Goal: Task Accomplishment & Management: Manage account settings

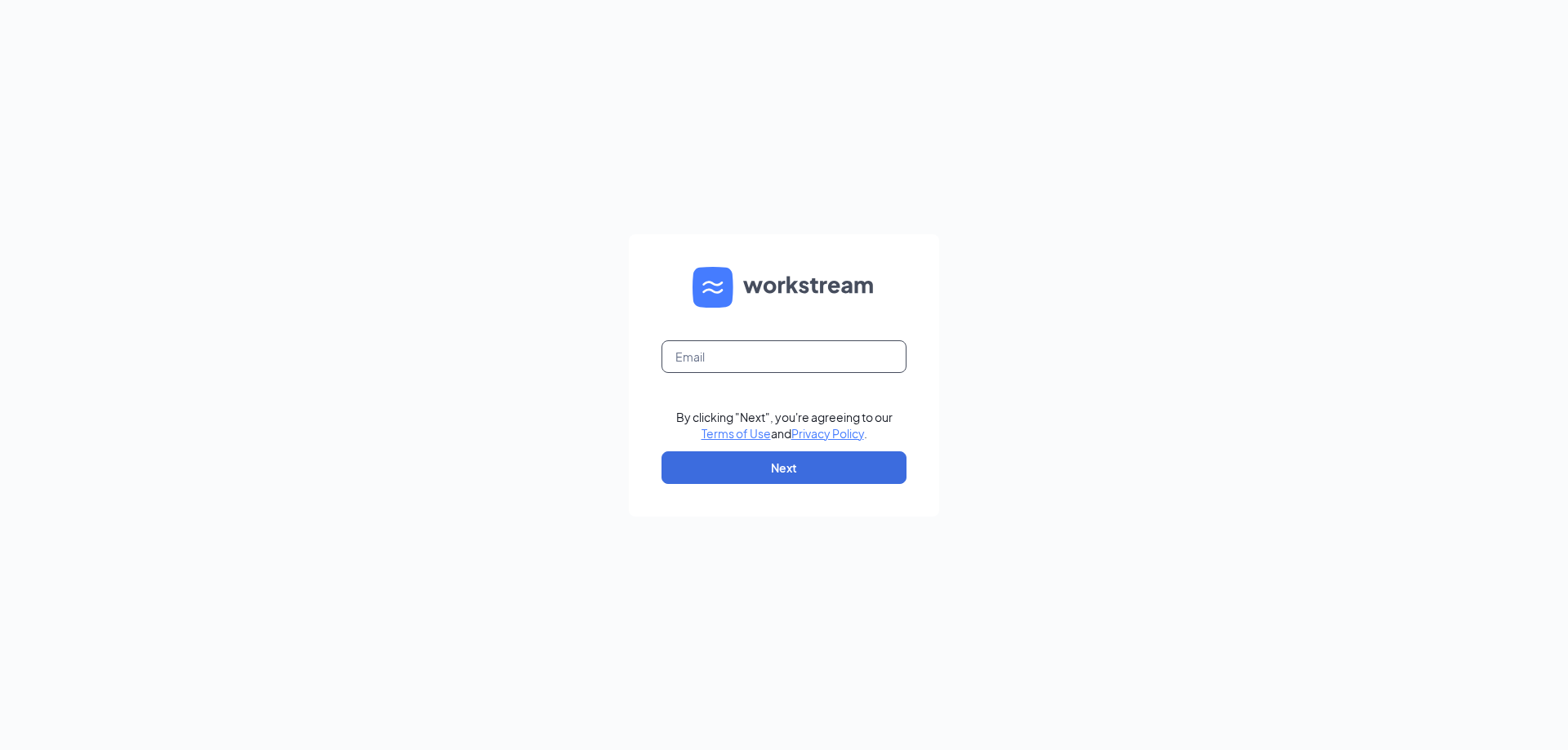
click at [838, 365] on input "text" at bounding box center [784, 356] width 245 height 33
type input "[EMAIL_ADDRESS][DOMAIN_NAME]"
click at [794, 472] on button "Next" at bounding box center [784, 467] width 245 height 33
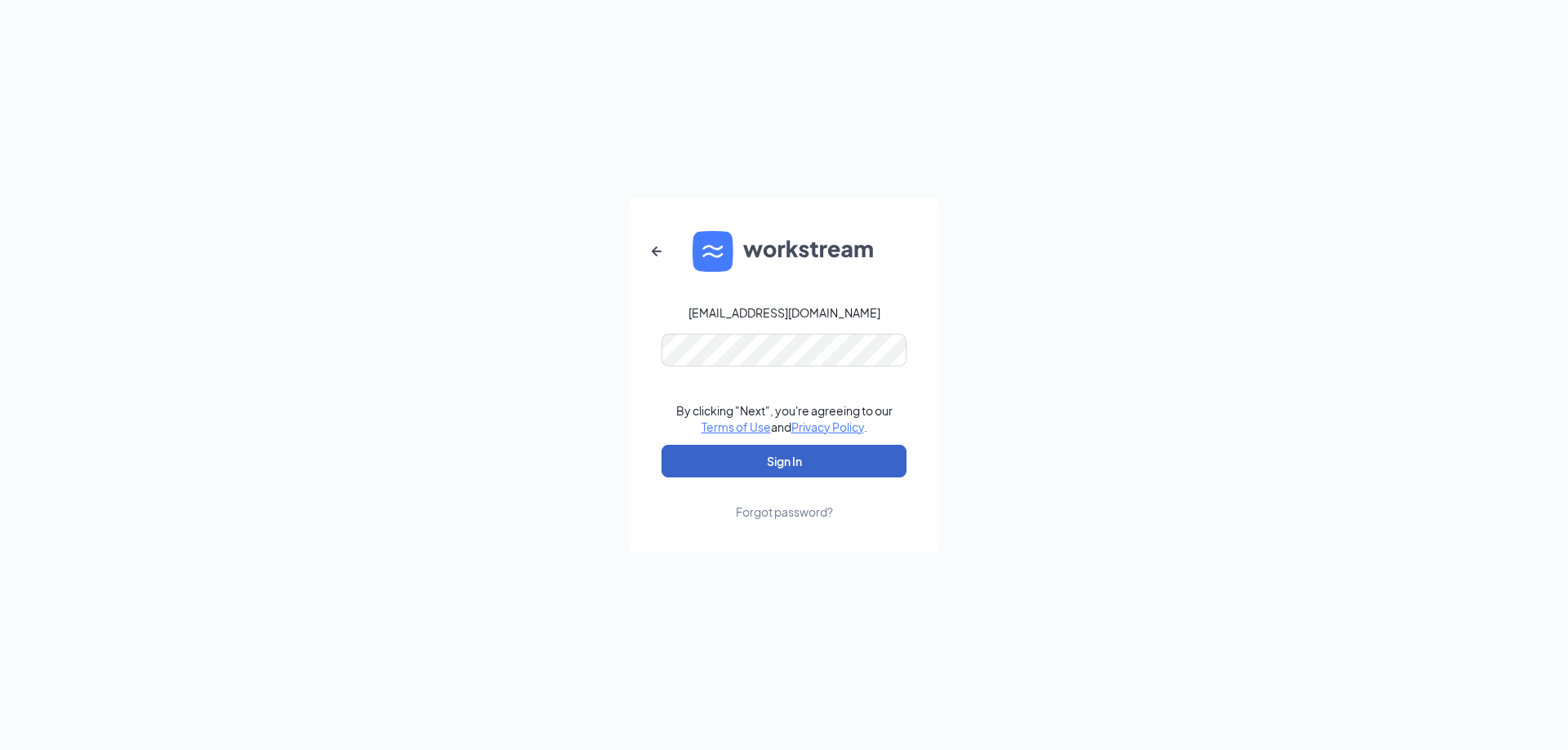
click at [813, 461] on button "Sign In" at bounding box center [784, 461] width 245 height 33
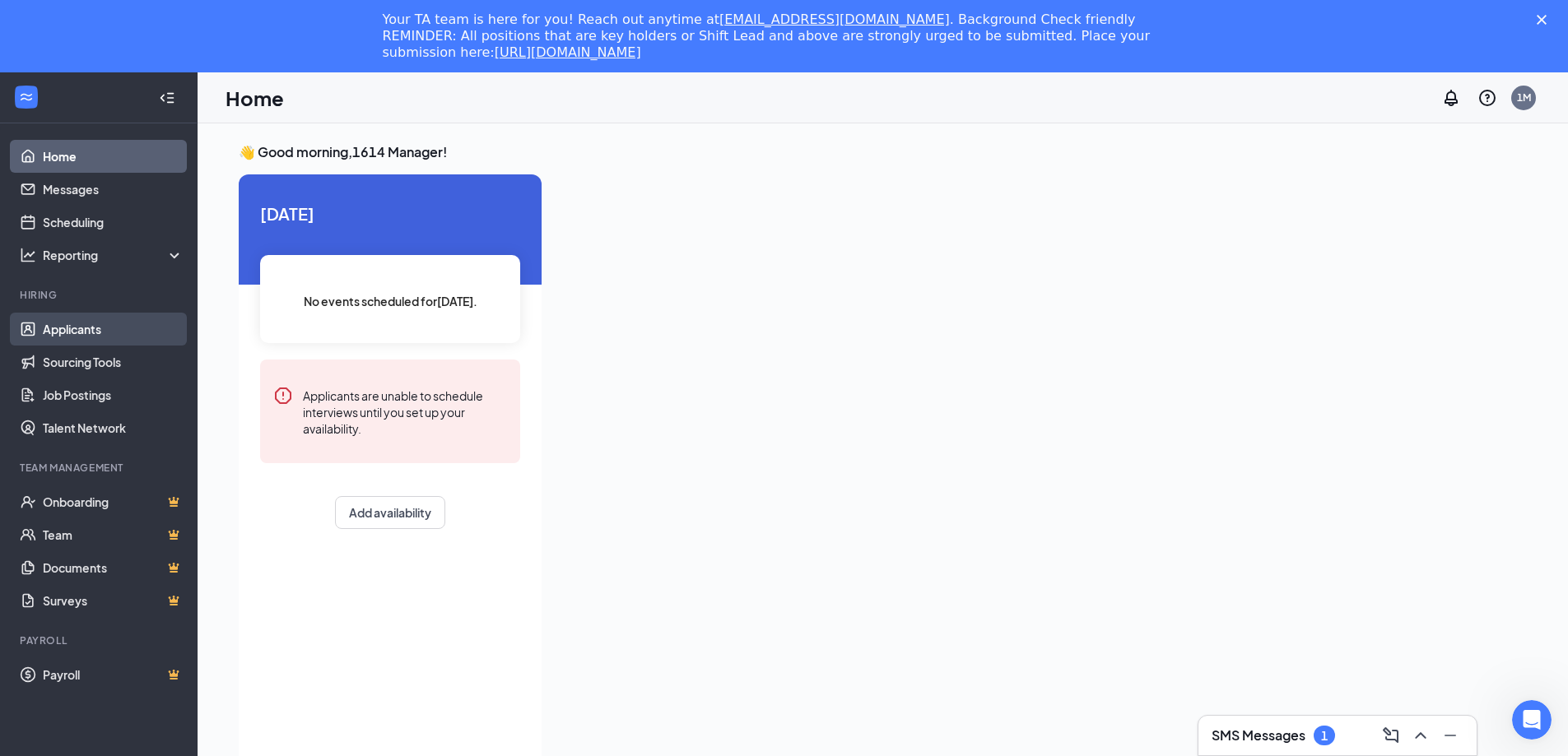
click at [58, 336] on link "Applicants" at bounding box center [113, 329] width 141 height 33
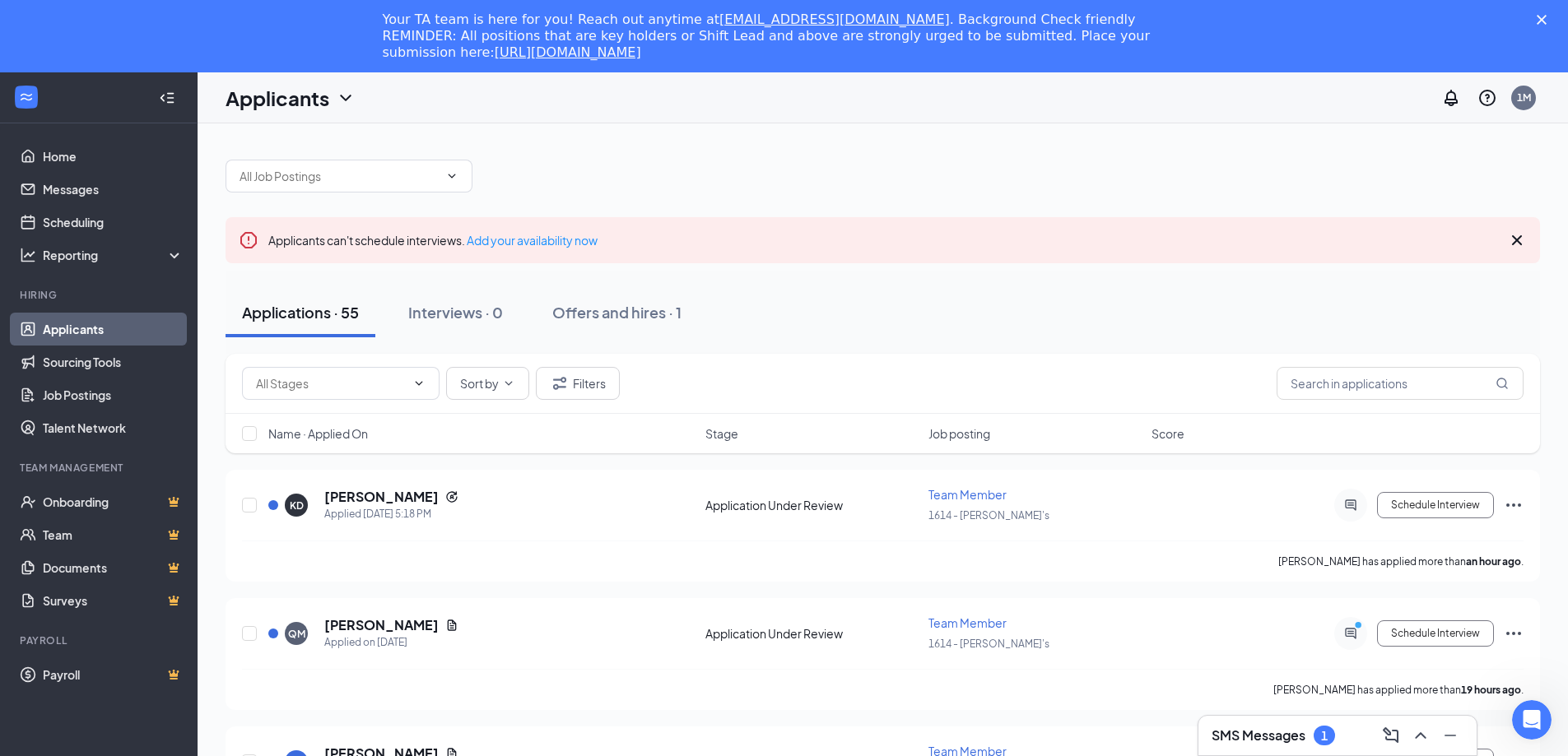
scroll to position [82, 0]
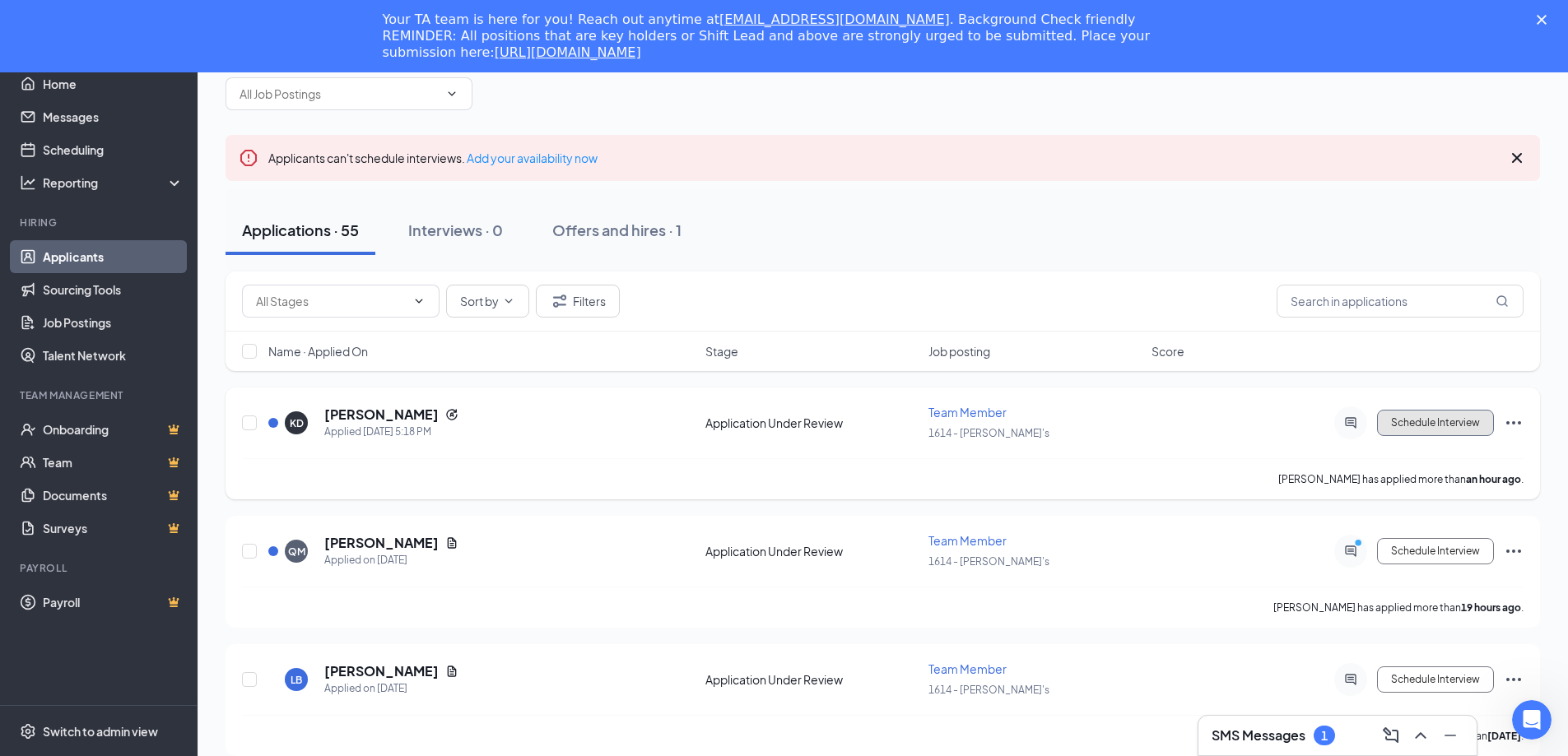
click at [1402, 414] on button "Schedule Interview" at bounding box center [1436, 423] width 117 height 27
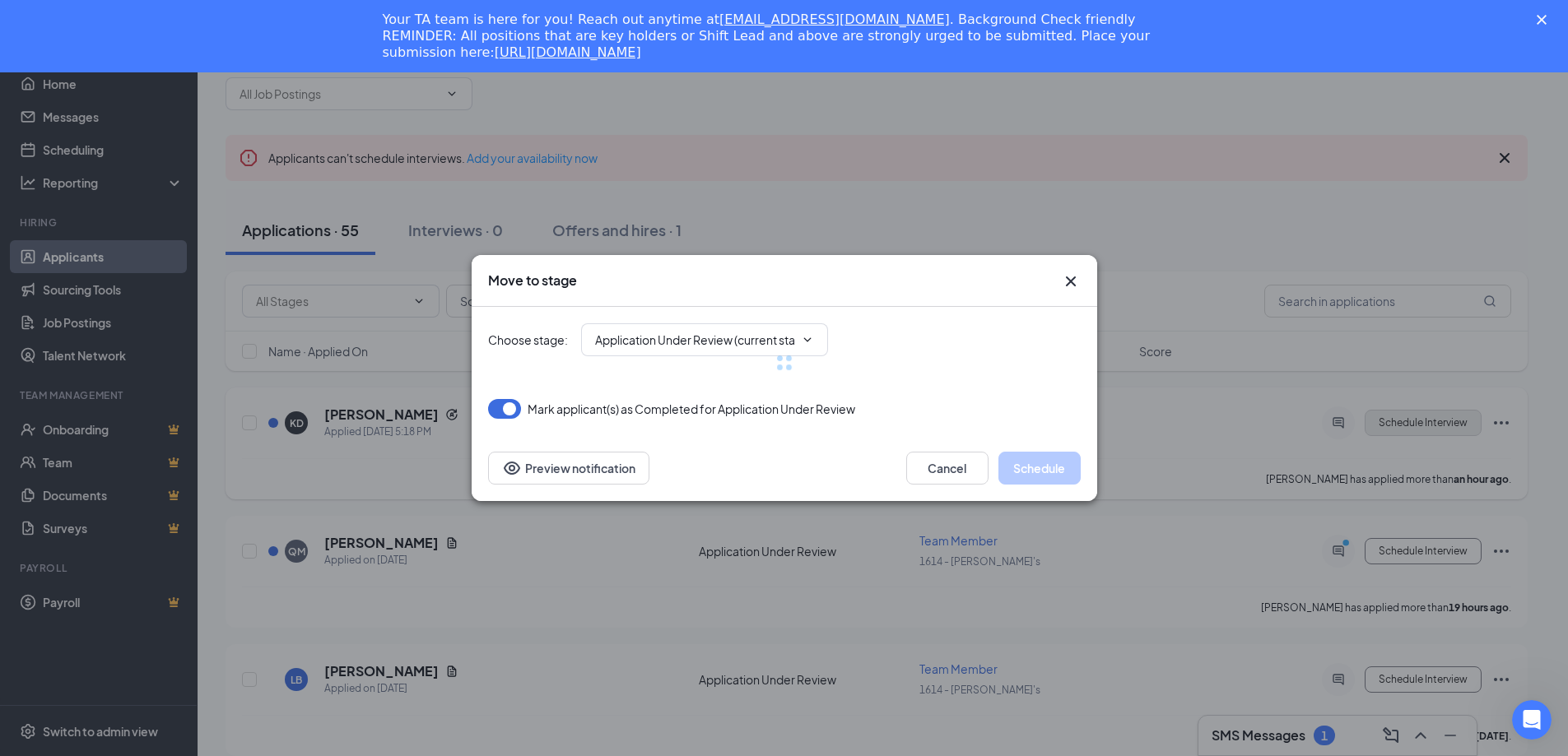
type input "Onsite Interview (next stage)"
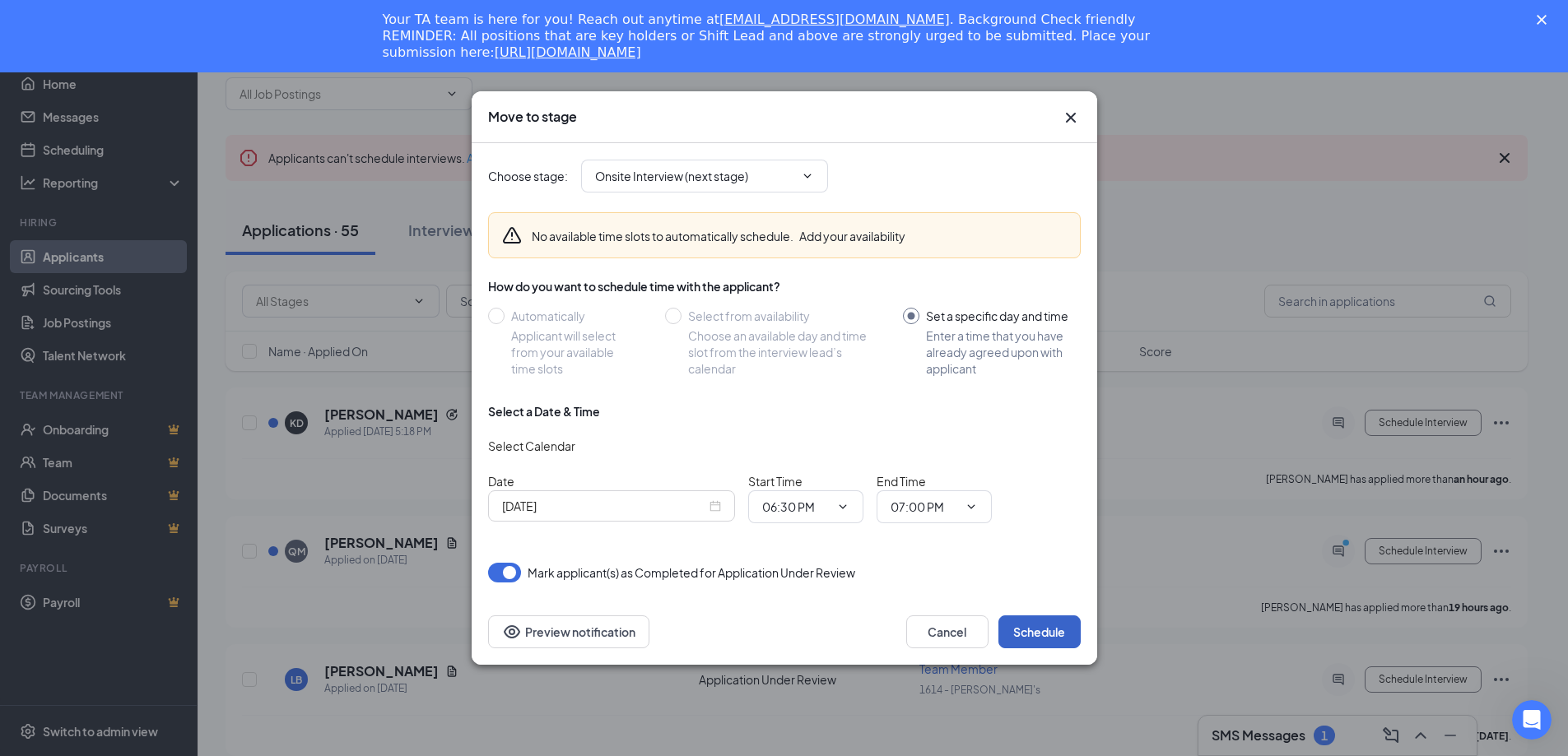
click at [1043, 627] on button "Schedule" at bounding box center [1039, 632] width 82 height 33
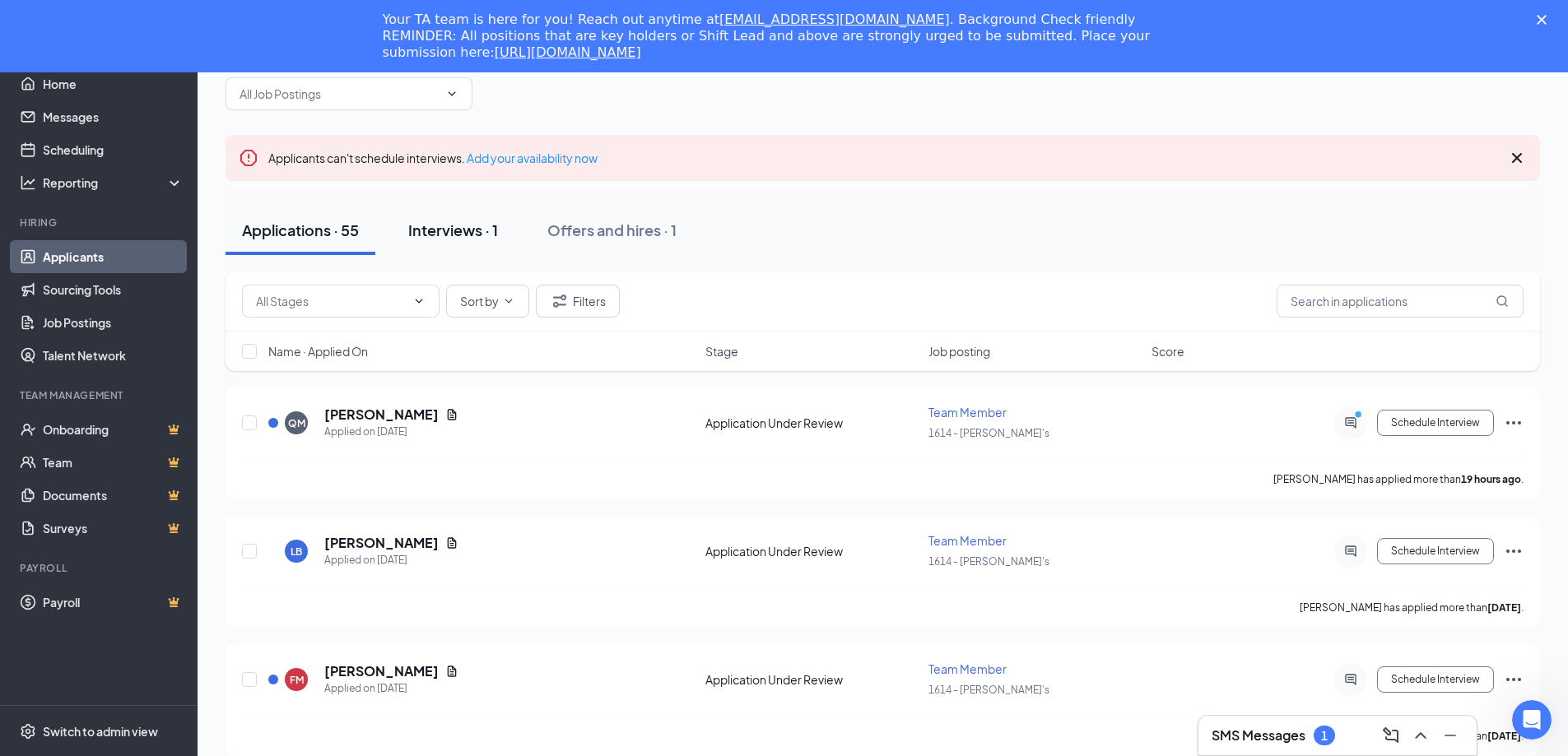
click at [455, 229] on div "Interviews · 1" at bounding box center [453, 229] width 89 height 21
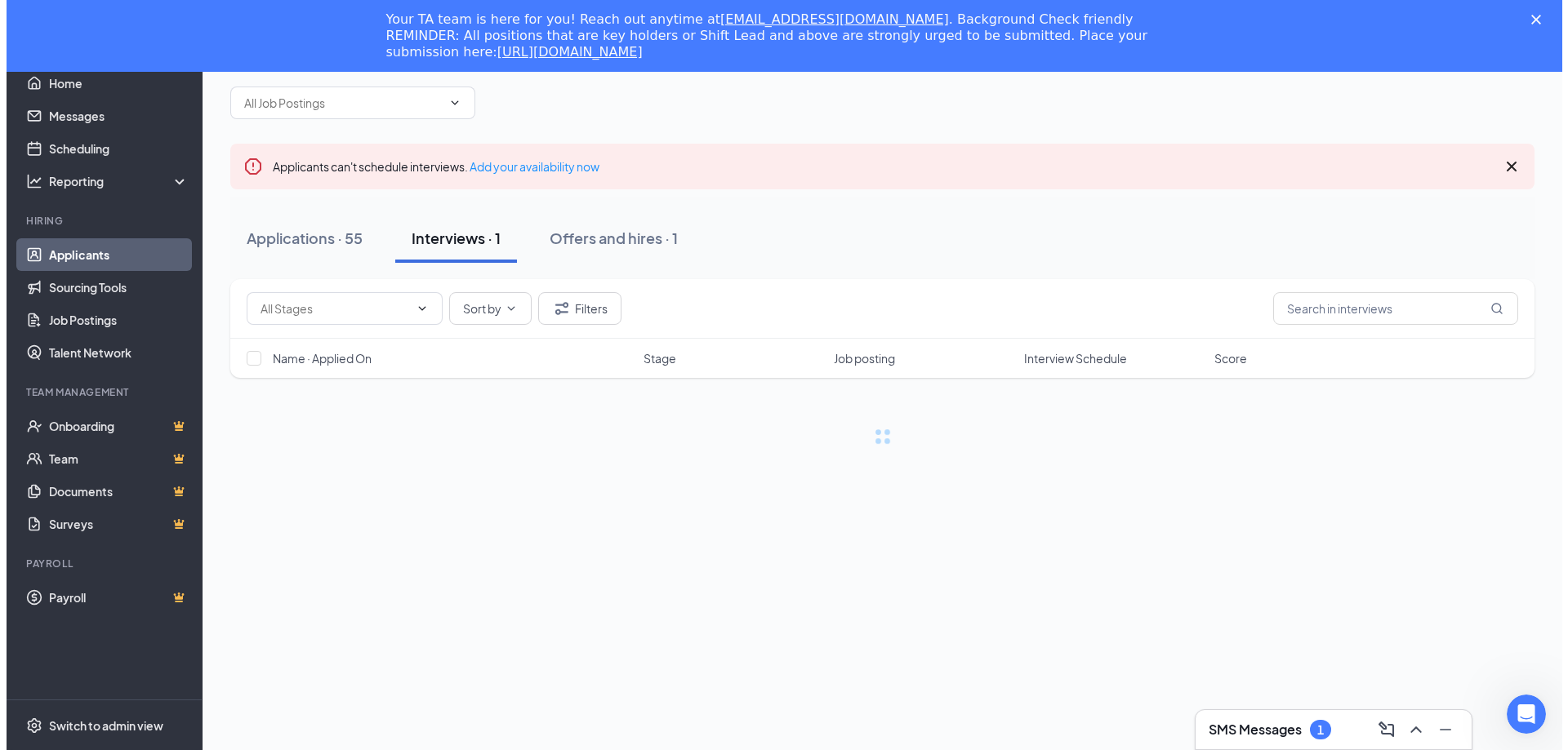
scroll to position [72, 0]
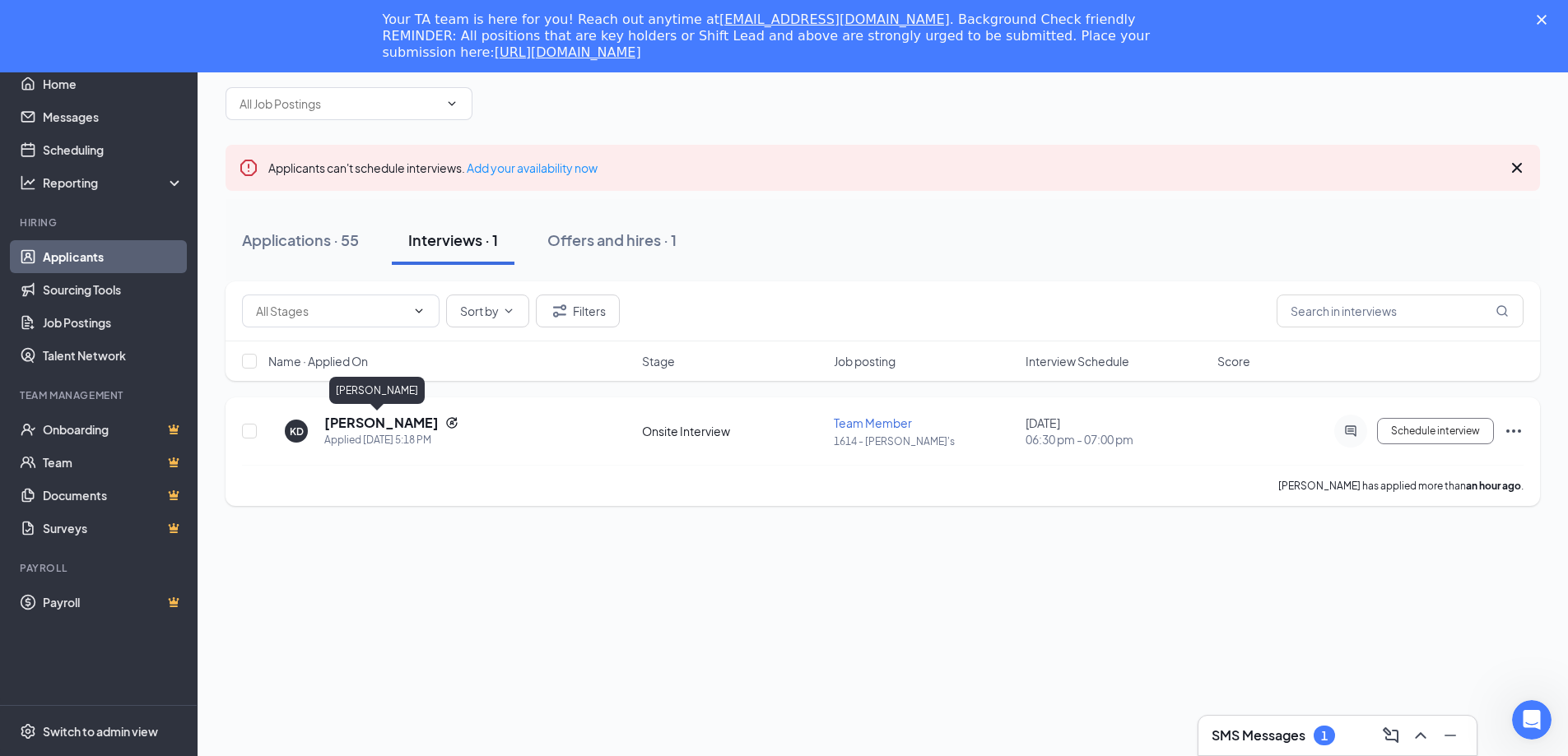
click at [389, 427] on h5 "Keylan Davis" at bounding box center [381, 423] width 114 height 18
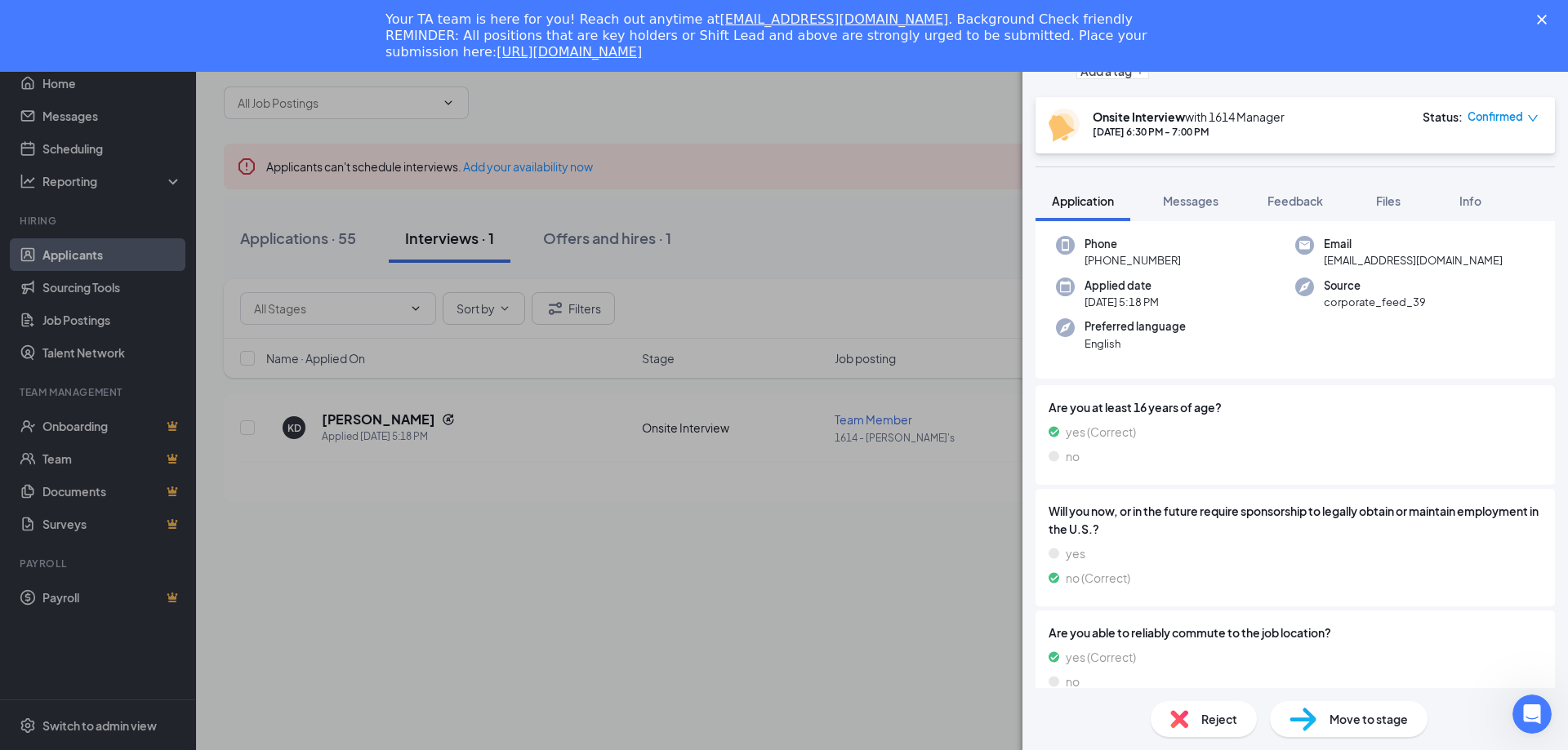
scroll to position [144, 0]
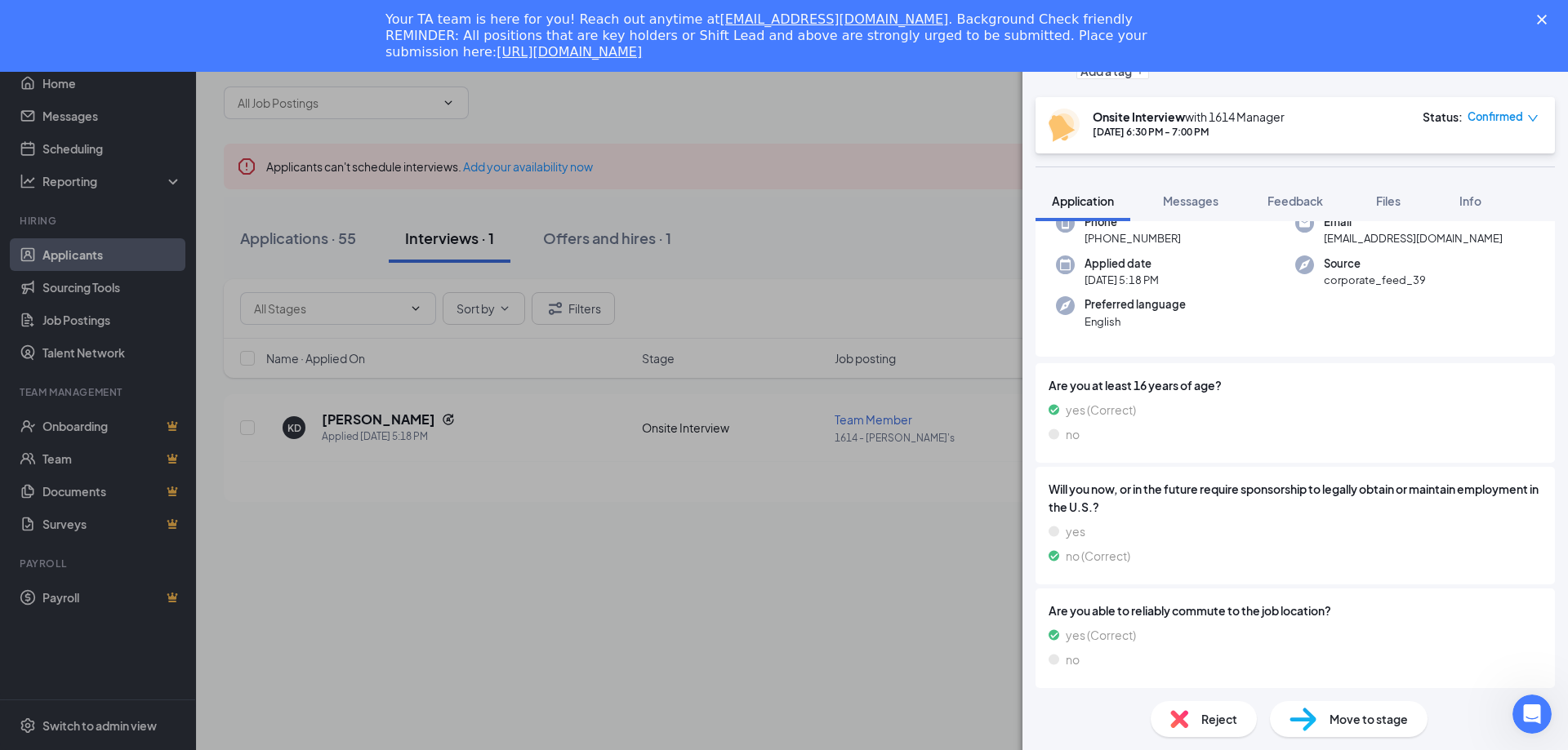
click at [1362, 721] on span "Move to stage" at bounding box center [1369, 719] width 79 height 18
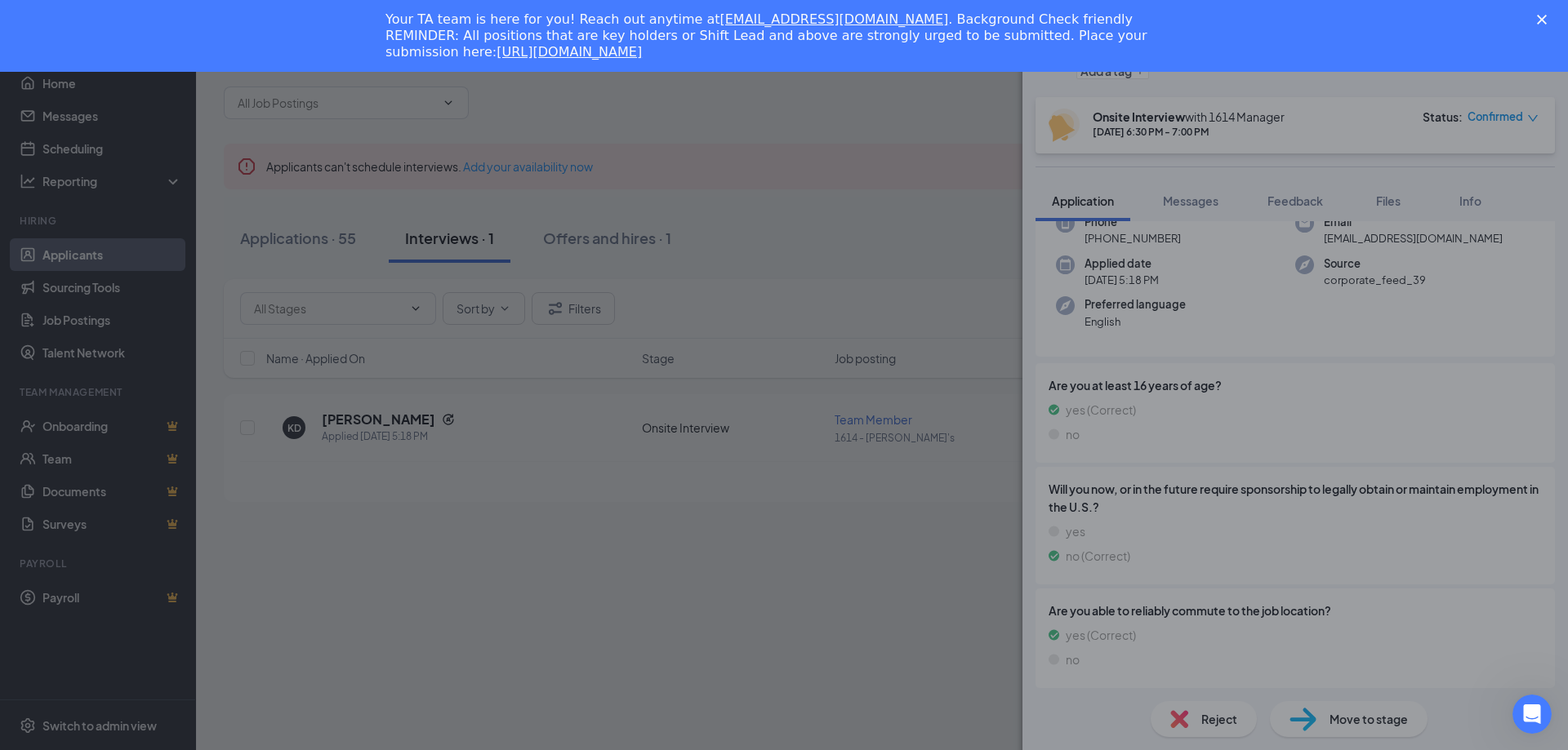
scroll to position [138, 0]
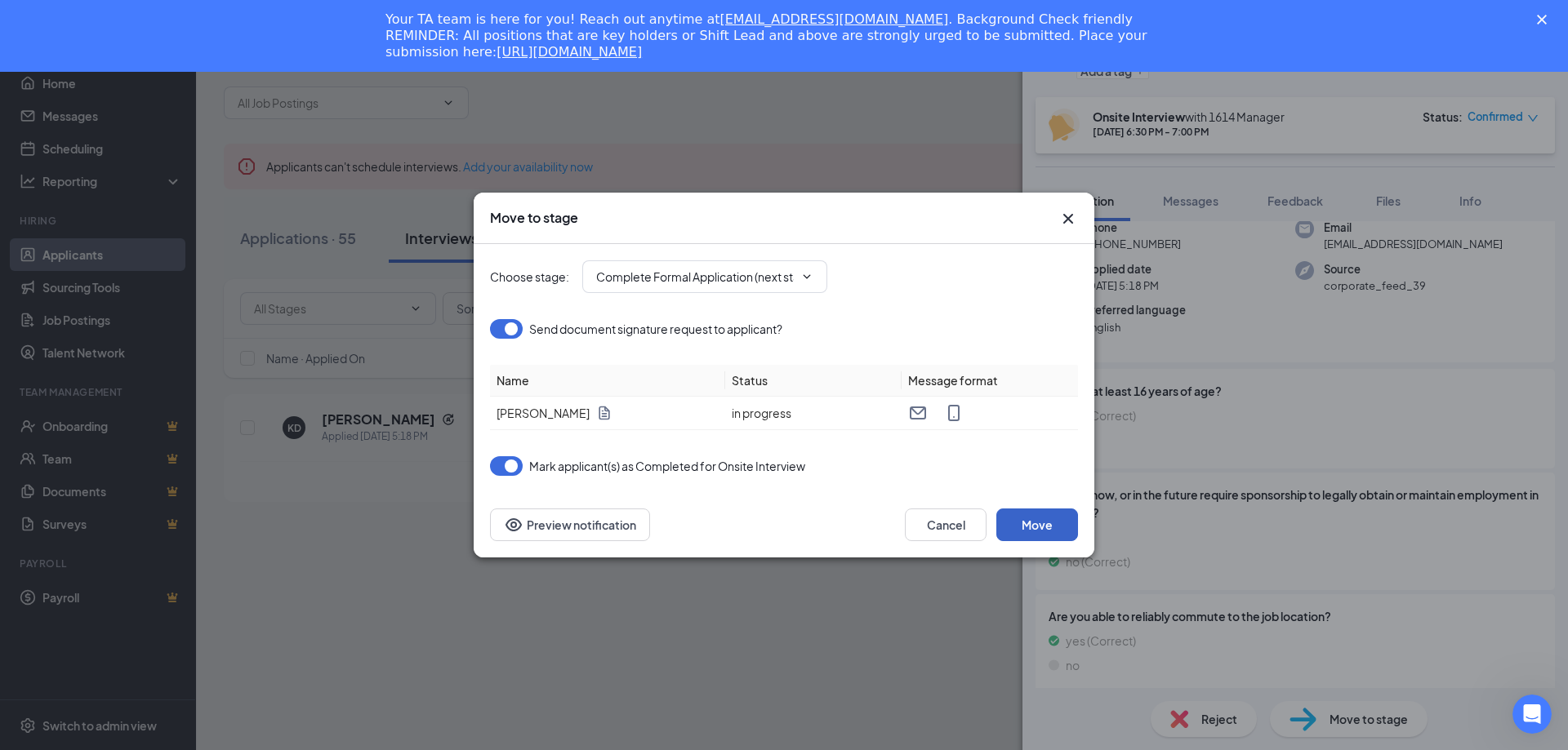
click at [1030, 523] on button "Move" at bounding box center [1037, 524] width 82 height 33
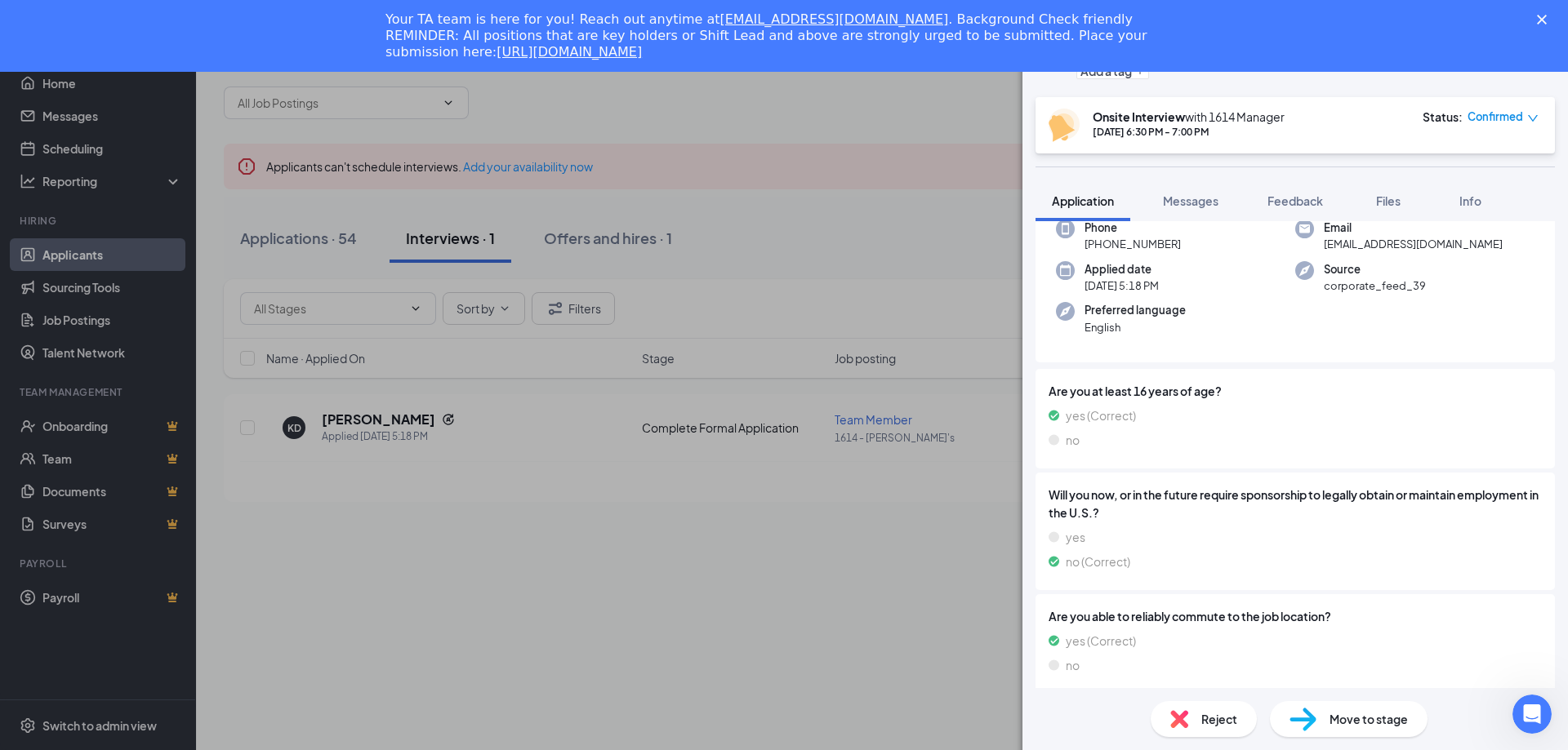
click at [1362, 737] on div "Reject Move to stage" at bounding box center [1294, 718] width 545 height 62
click at [1340, 717] on span "Move to stage" at bounding box center [1369, 719] width 79 height 18
type input "Complete Formal Application (next stage)"
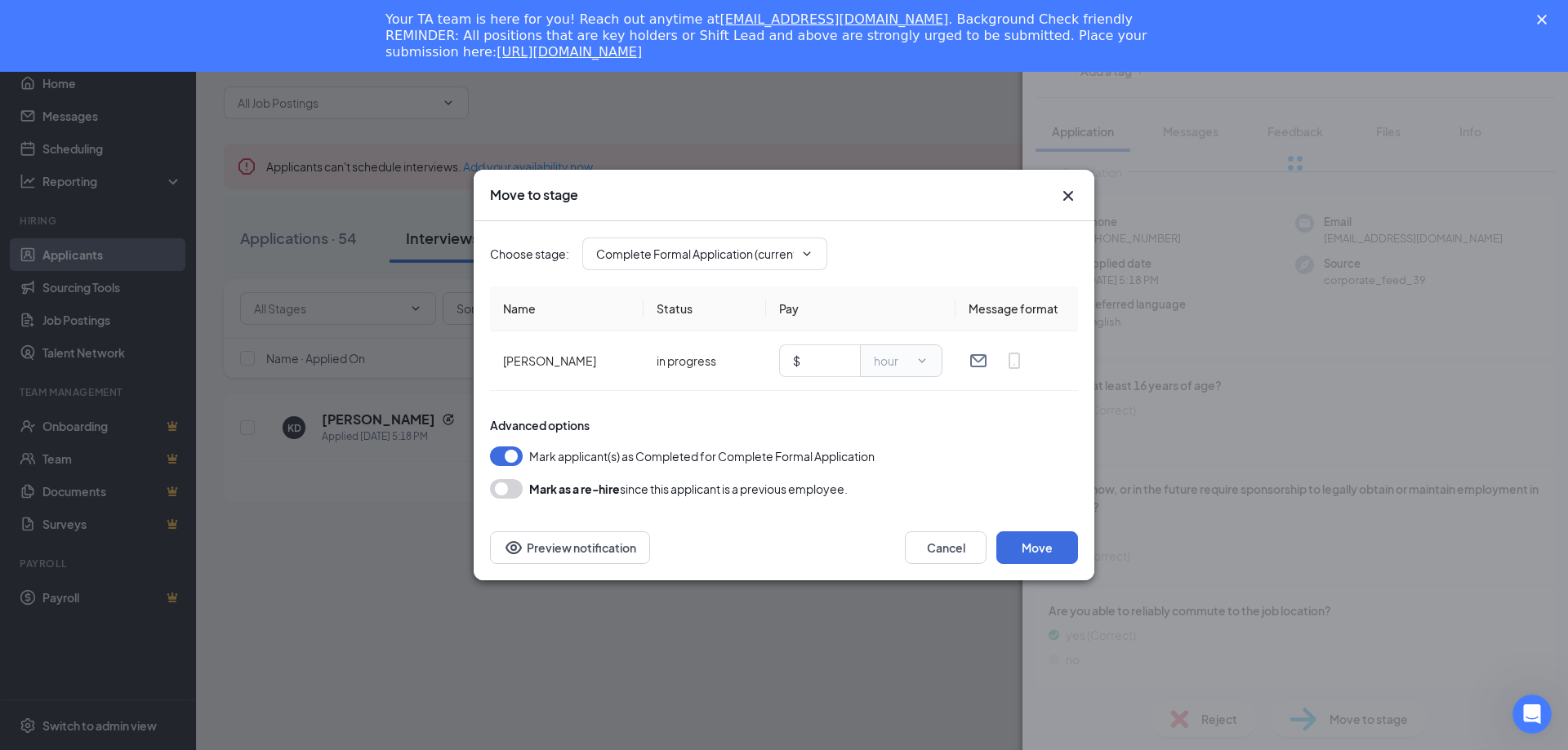
type input "Hiring Complete (final stage)"
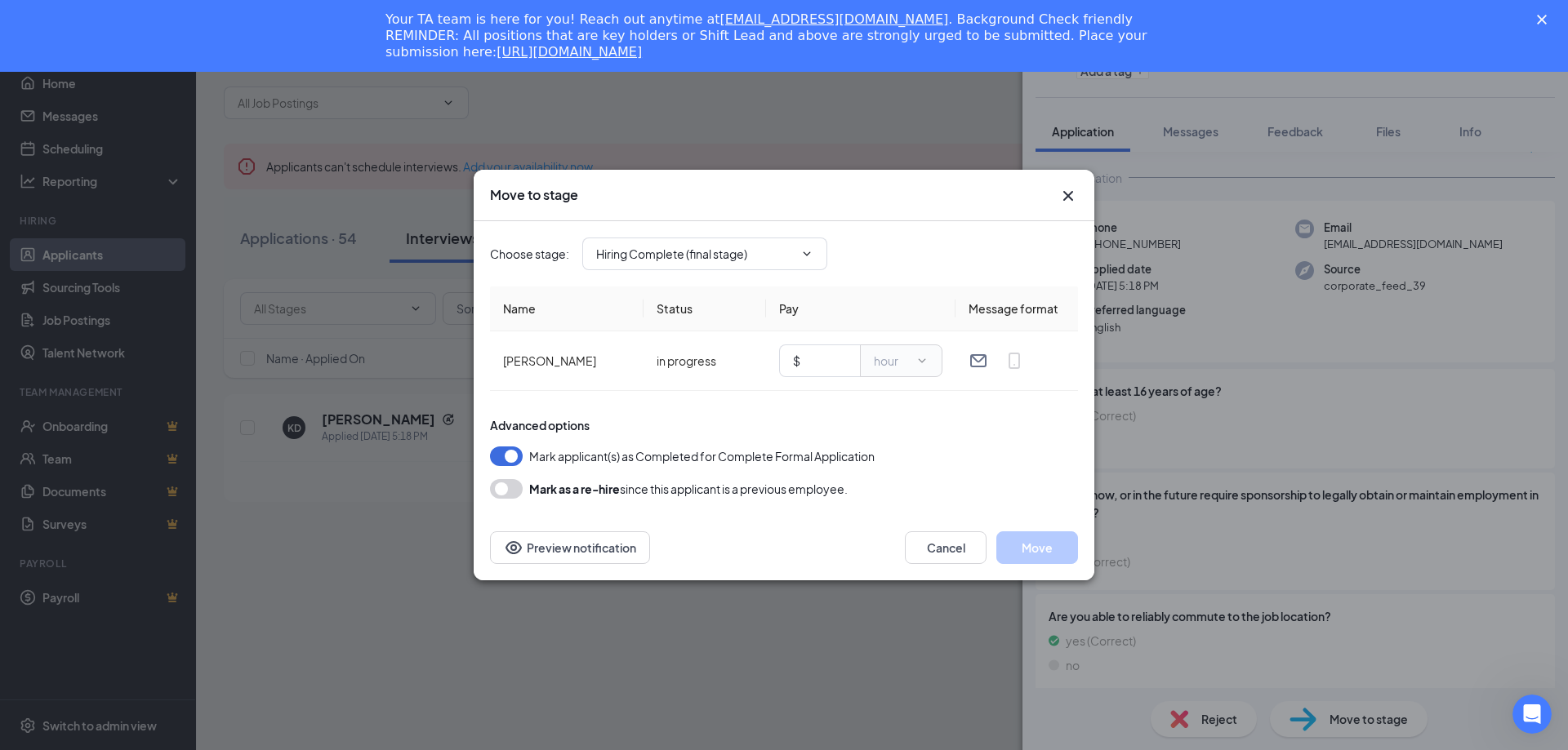
click at [615, 456] on span "Mark applicant(s) as Completed for Complete Formal Application" at bounding box center [702, 456] width 345 height 20
click at [824, 364] on input "text" at bounding box center [825, 361] width 43 height 18
type input "11"
click at [1040, 542] on button "Move" at bounding box center [1037, 547] width 82 height 33
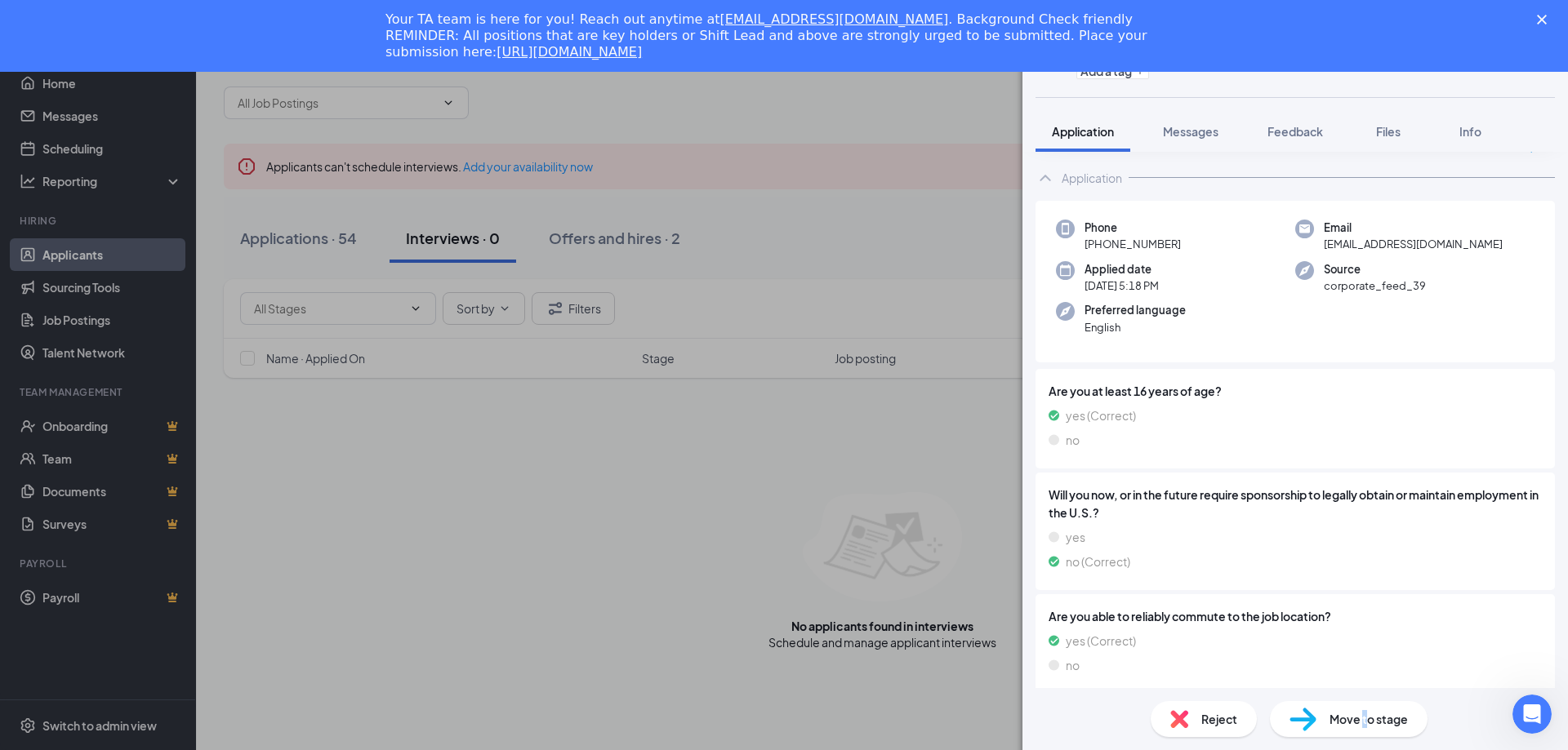
drag, startPoint x: 1364, startPoint y: 721, endPoint x: 1365, endPoint y: 712, distance: 9.1
click at [1365, 712] on span "Move to stage" at bounding box center [1369, 719] width 79 height 18
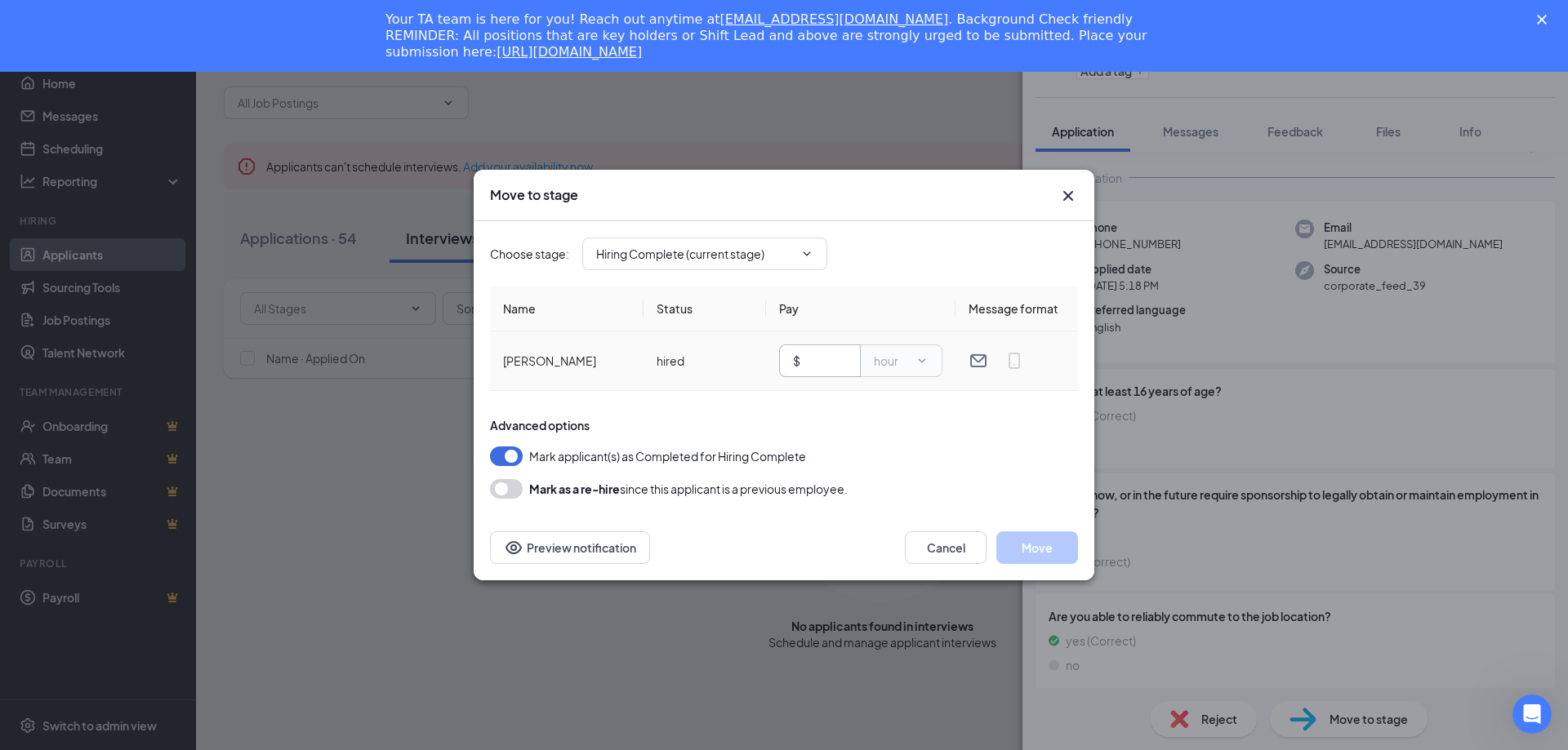
click at [826, 364] on input "text" at bounding box center [825, 361] width 43 height 18
type input "11"
click at [1036, 548] on button "Move" at bounding box center [1037, 547] width 82 height 33
click at [1038, 540] on button "Move" at bounding box center [1037, 547] width 82 height 33
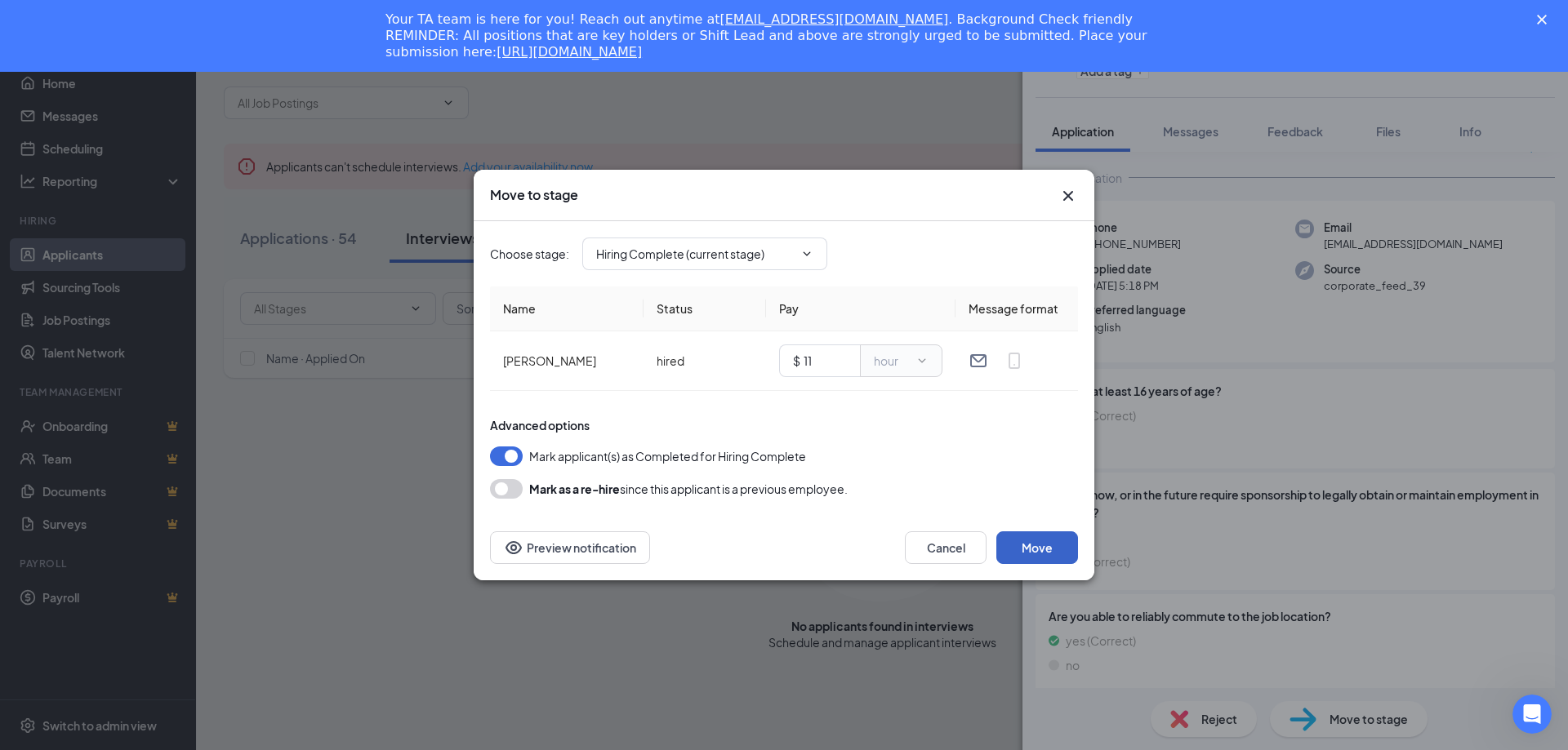
click at [1035, 540] on button "Move" at bounding box center [1037, 547] width 82 height 33
click at [1036, 550] on button "Move" at bounding box center [1037, 547] width 82 height 33
click at [1068, 198] on icon "Cross" at bounding box center [1068, 196] width 20 height 20
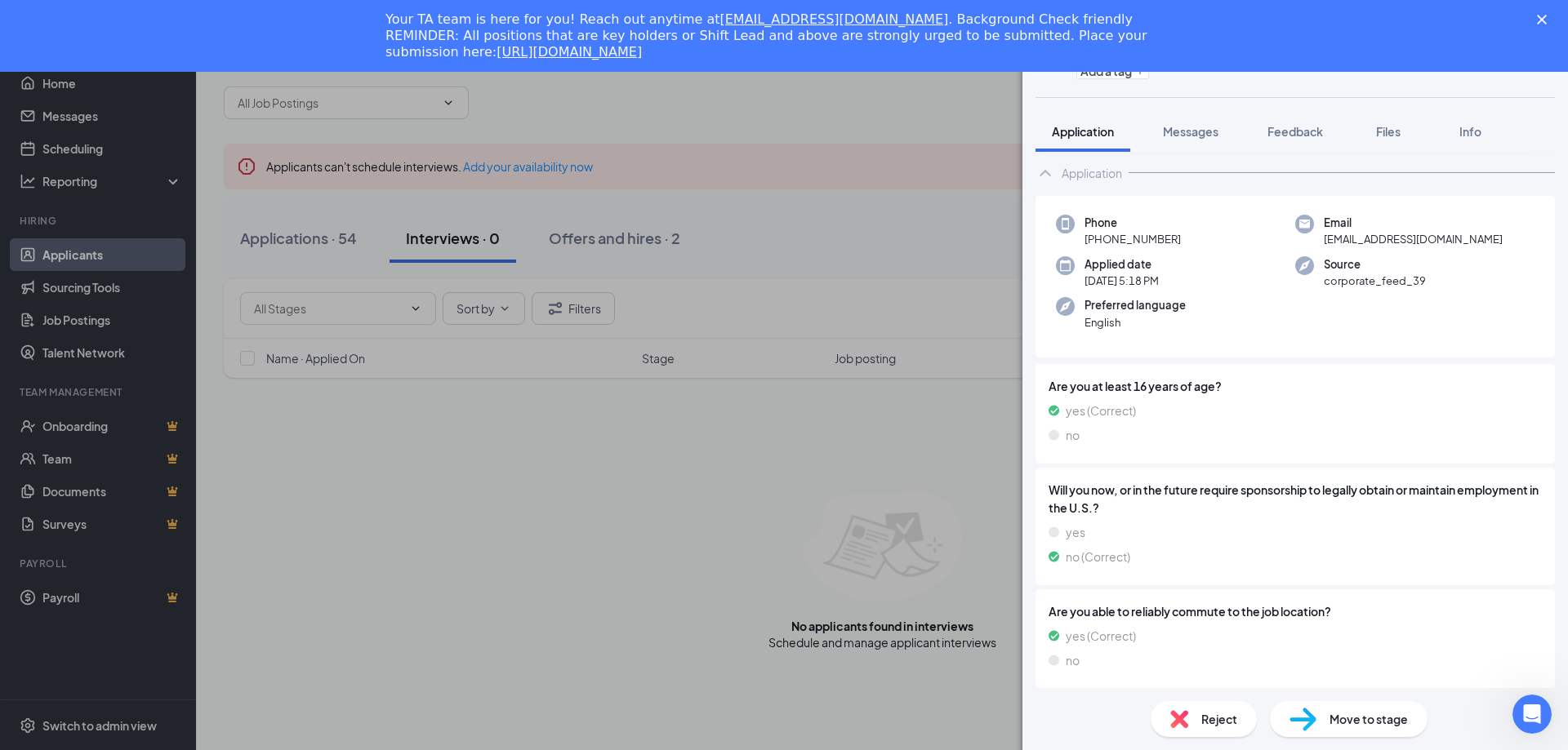
scroll to position [74, 0]
click at [707, 503] on div "KD Keylan Davis Team Member at 1614 - Arby's Add a tag Application Messages Fee…" at bounding box center [784, 375] width 1568 height 750
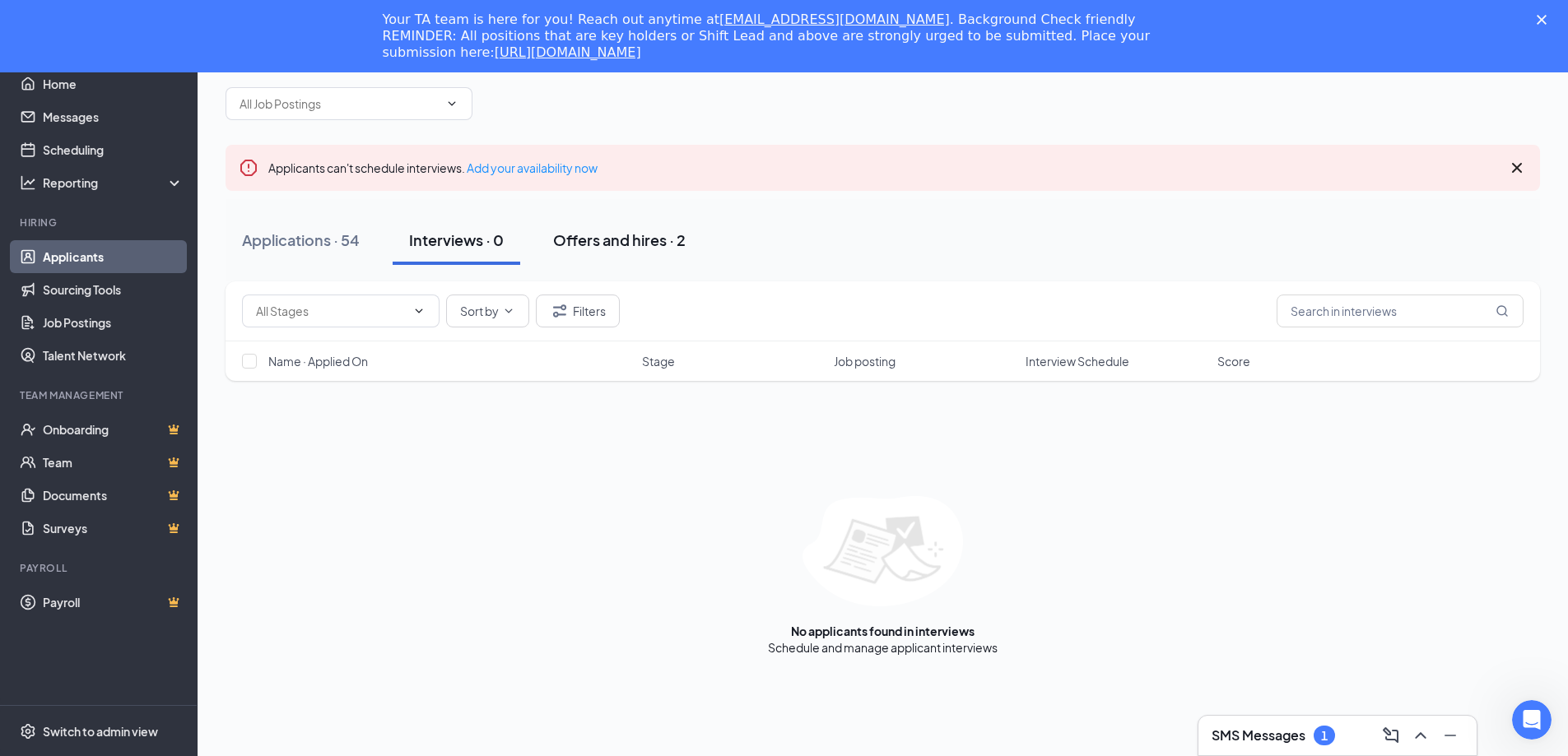
click at [628, 242] on div "Offers and hires · 2" at bounding box center [619, 239] width 132 height 21
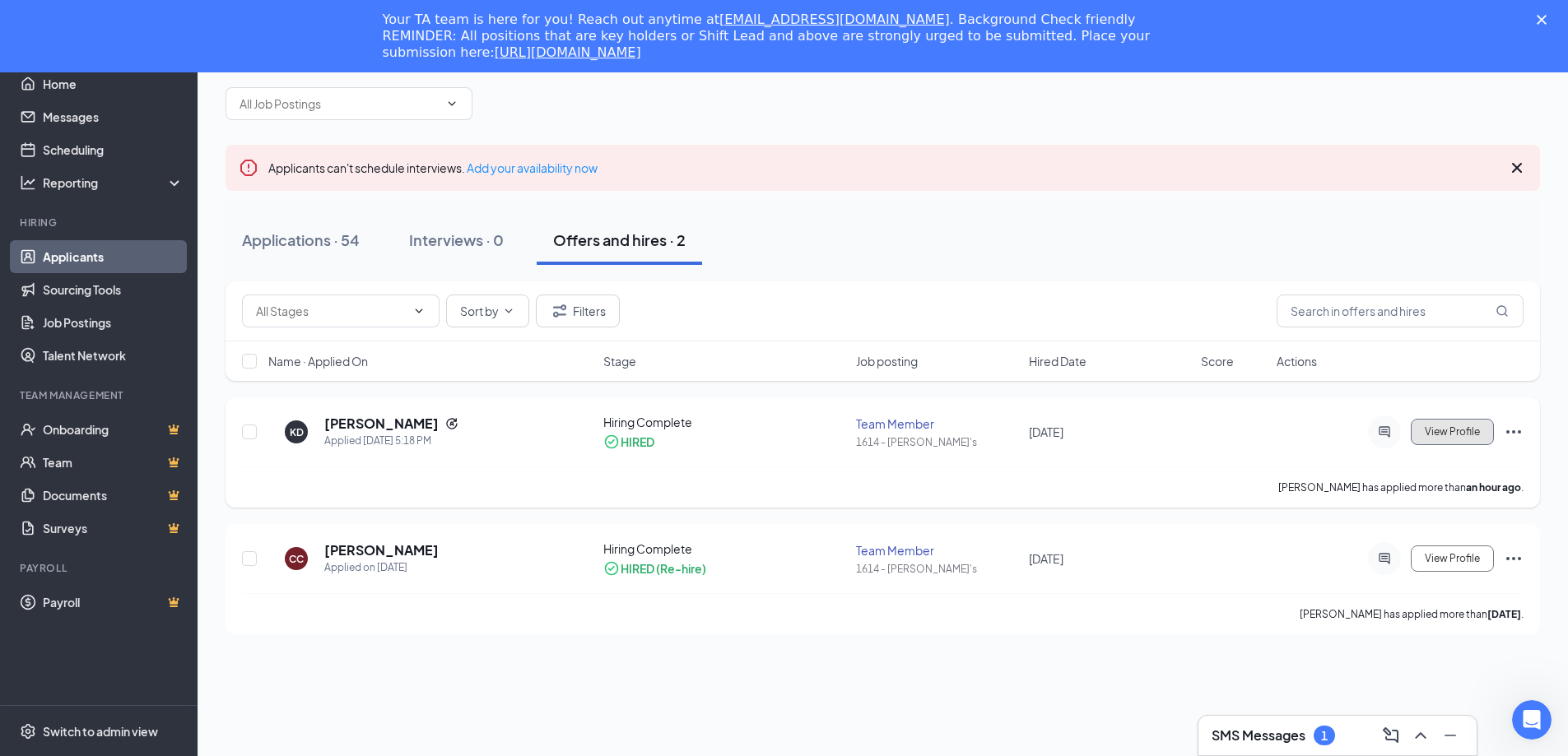
click at [1434, 433] on span "View Profile" at bounding box center [1453, 432] width 56 height 12
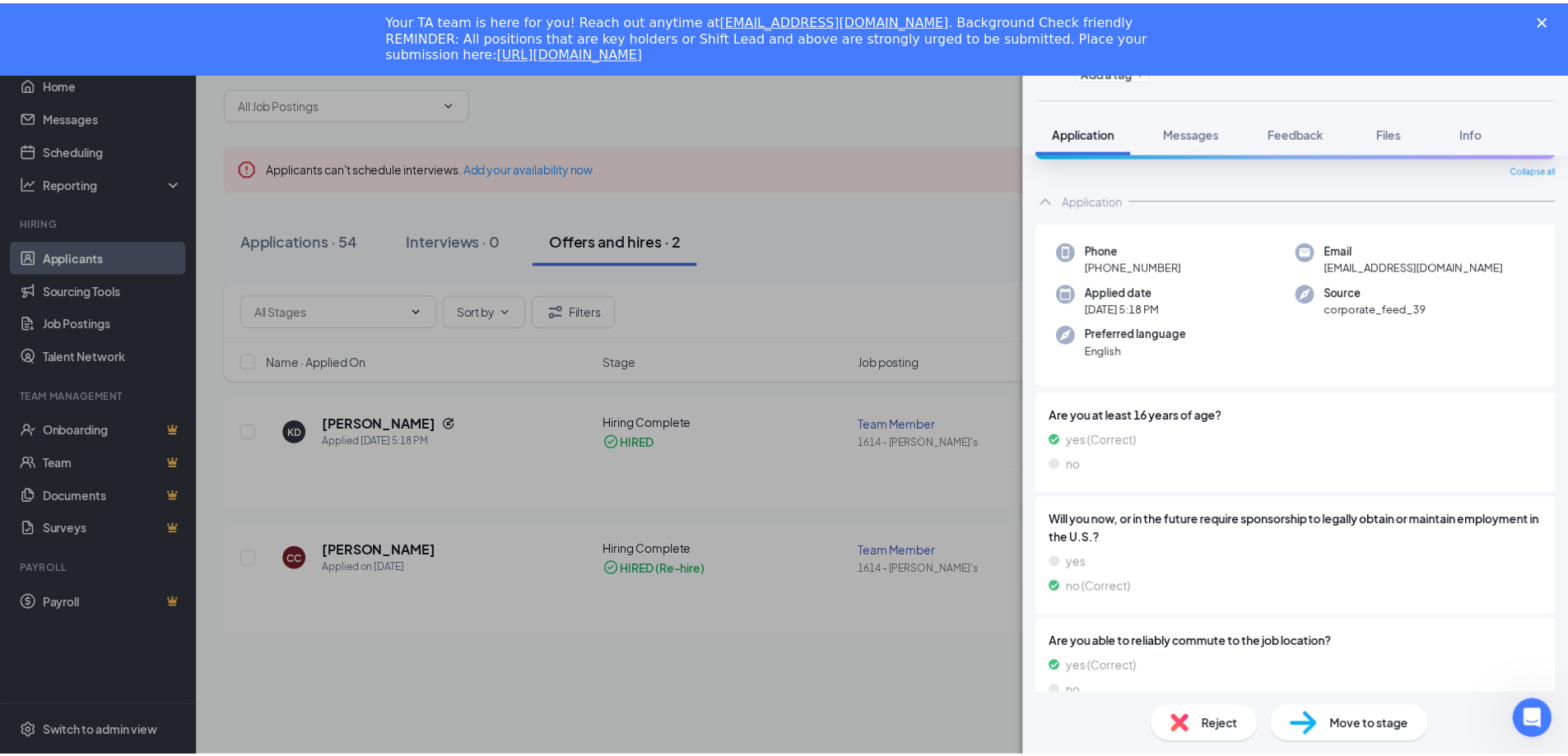
scroll to position [75, 0]
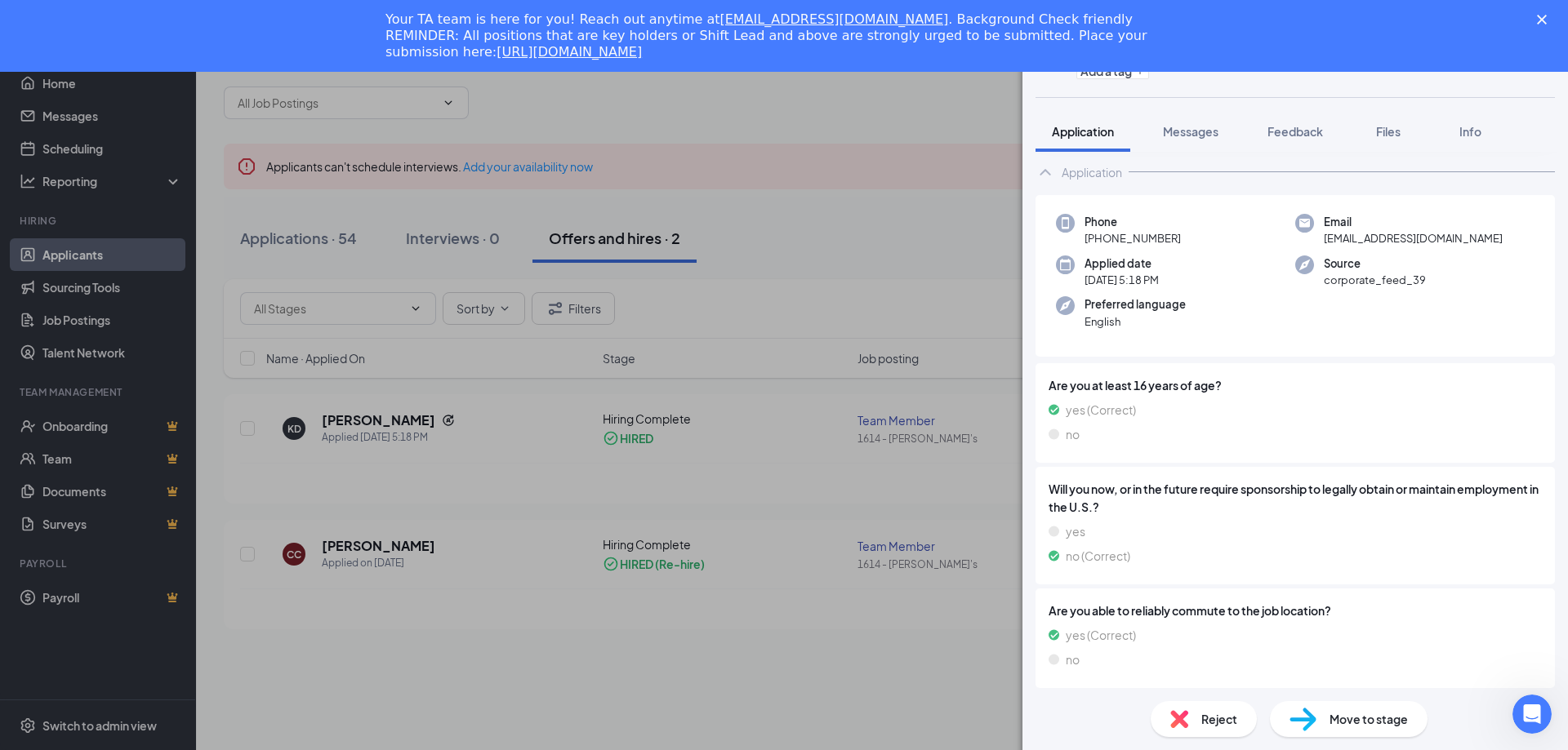
click at [1359, 718] on span "Move to stage" at bounding box center [1369, 719] width 79 height 18
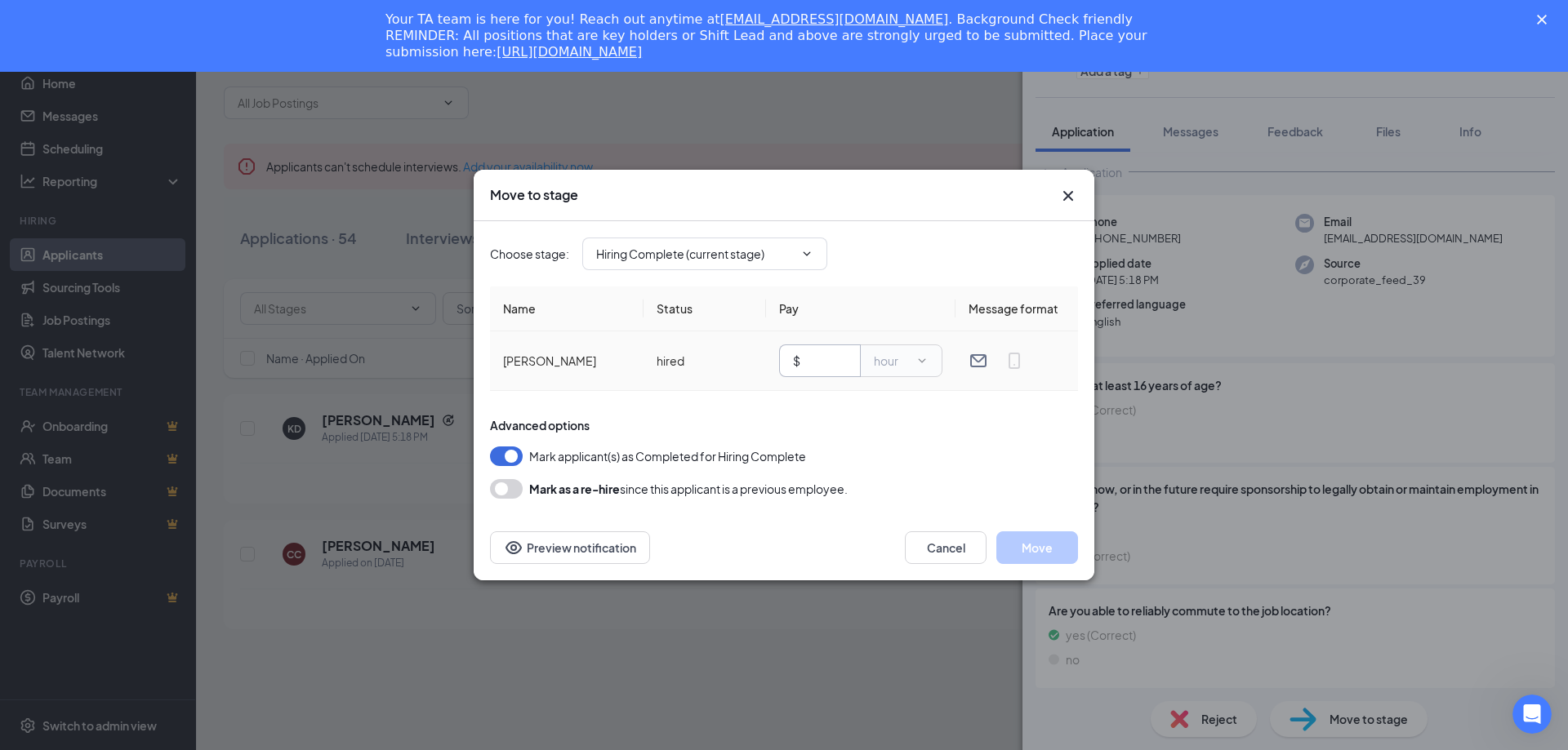
click at [826, 360] on input "text" at bounding box center [825, 361] width 43 height 18
type input "11"
click at [1050, 551] on button "Move" at bounding box center [1037, 547] width 82 height 33
click at [1038, 541] on button "Move" at bounding box center [1037, 547] width 82 height 33
click at [1071, 197] on icon "Cross" at bounding box center [1068, 196] width 20 height 20
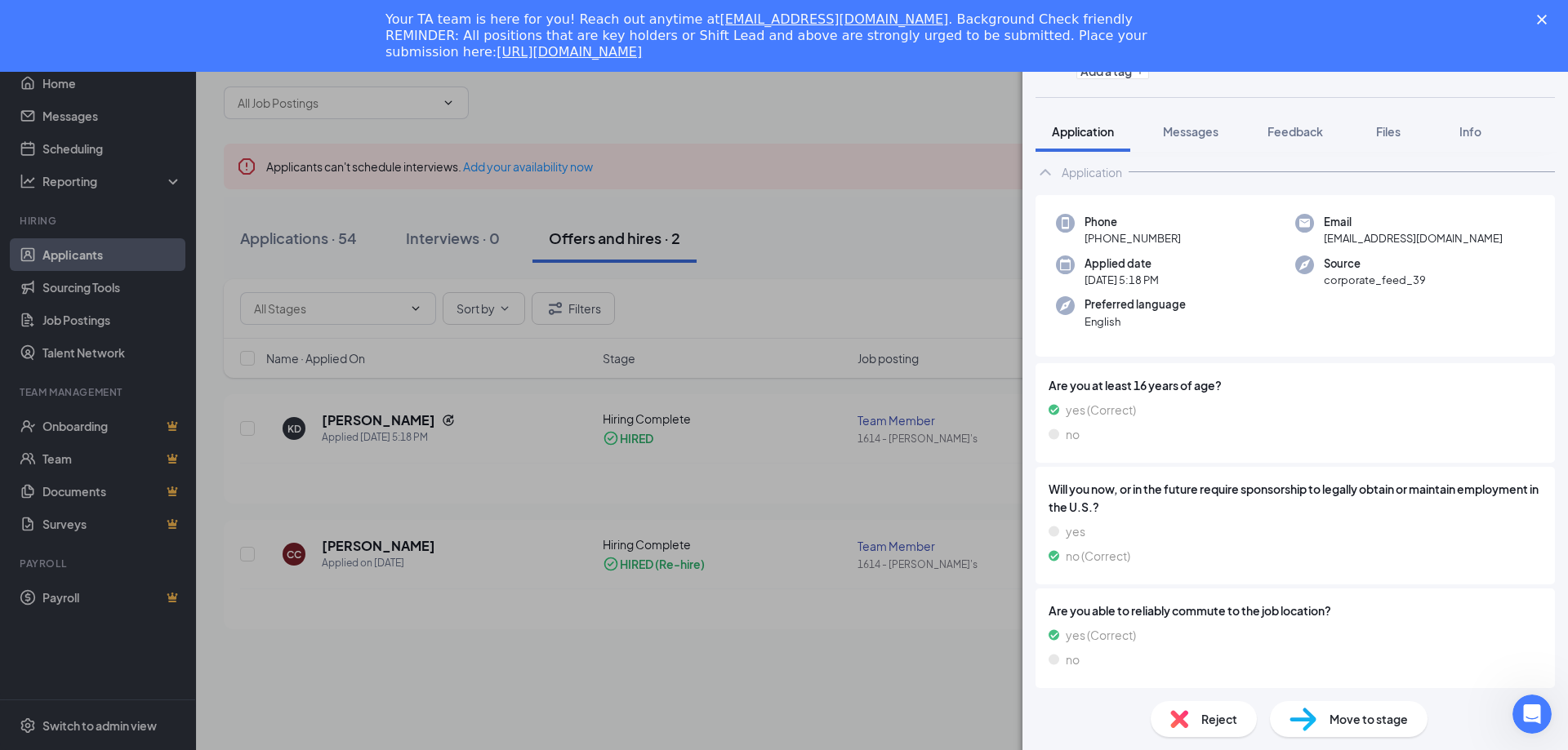
click at [779, 304] on div "KD Keylan Davis Team Member at 1614 - Arby's Add a tag Application Messages Fee…" at bounding box center [784, 375] width 1568 height 750
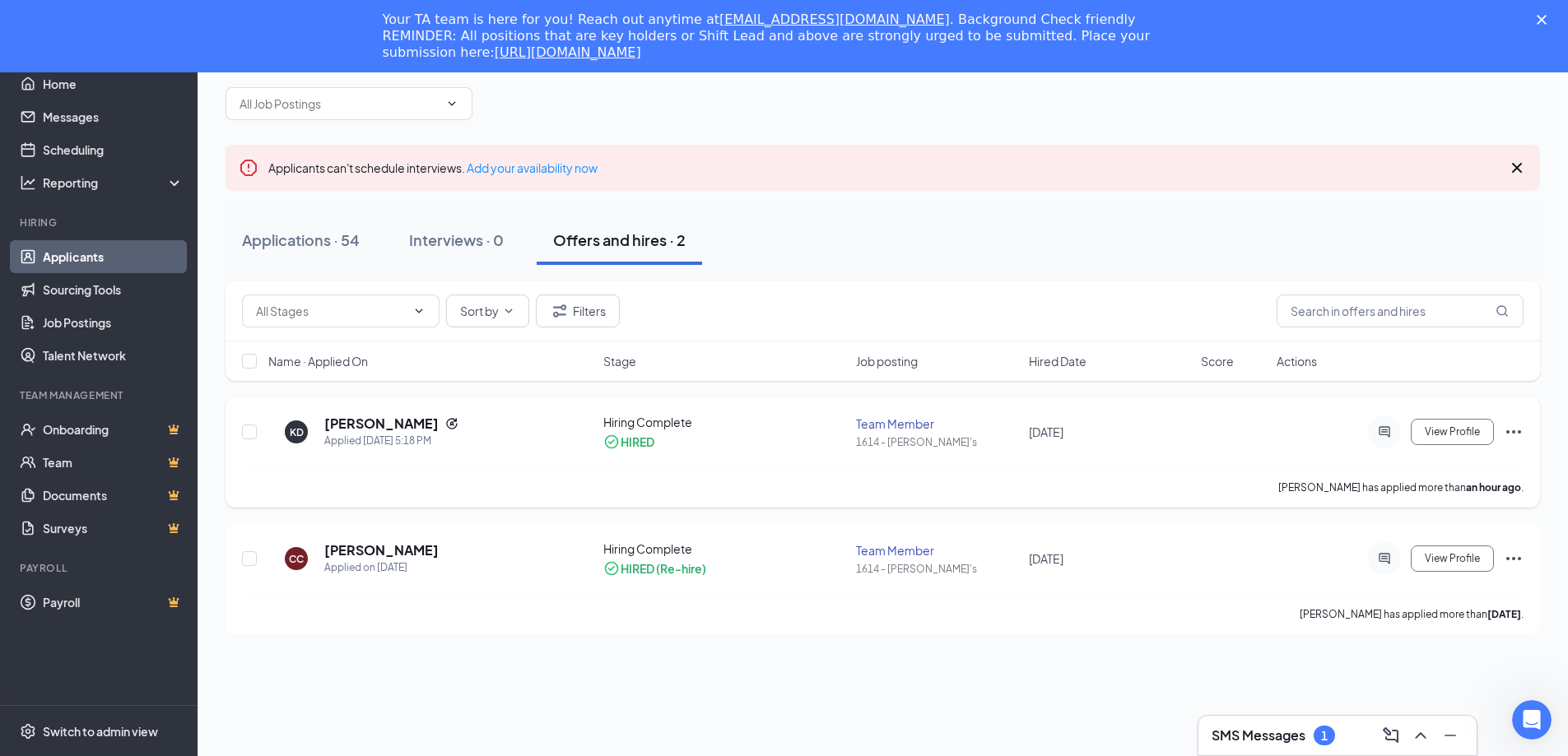
click at [1515, 434] on icon "Ellipses" at bounding box center [1514, 432] width 20 height 20
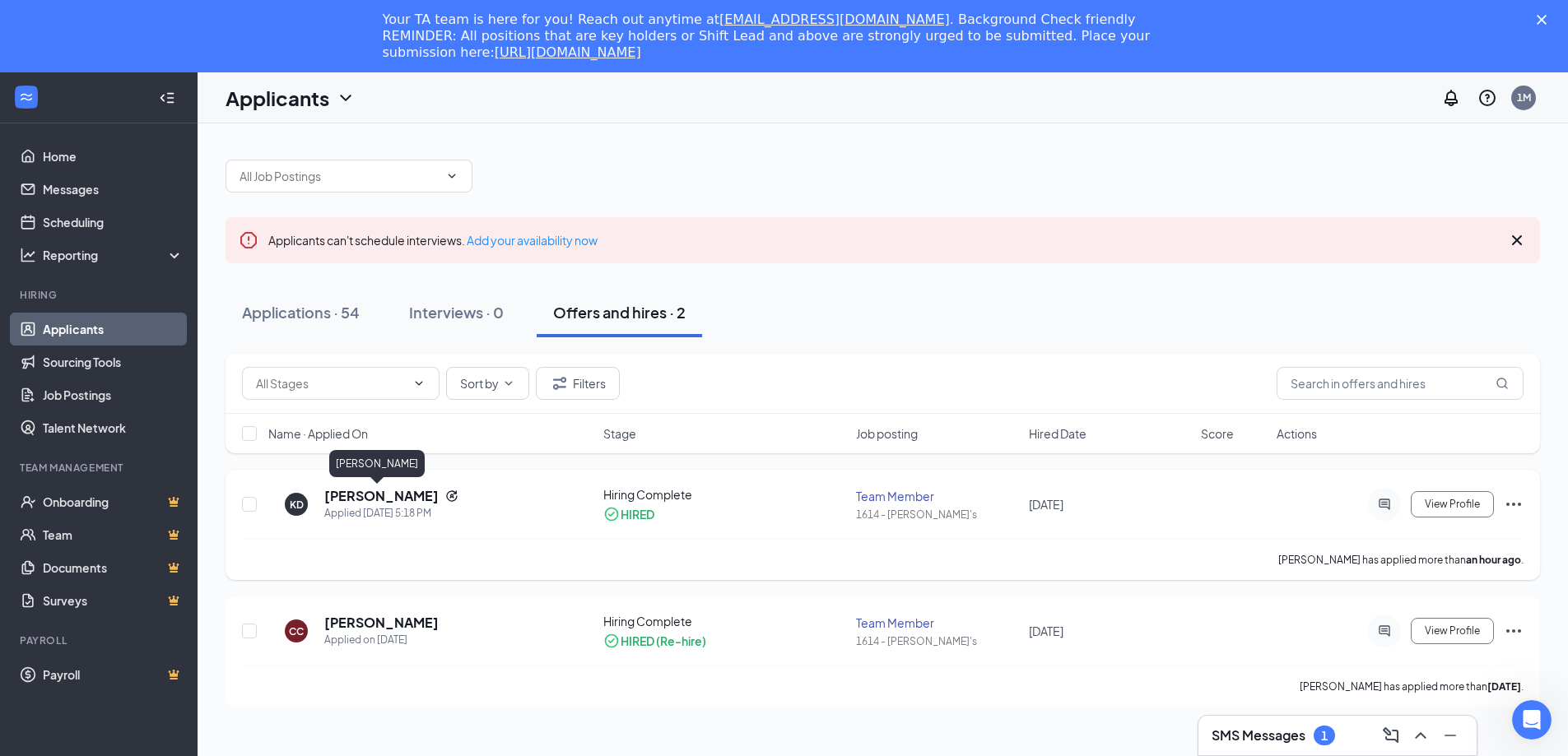
click at [363, 501] on h5 "Keylan Davis" at bounding box center [381, 496] width 114 height 18
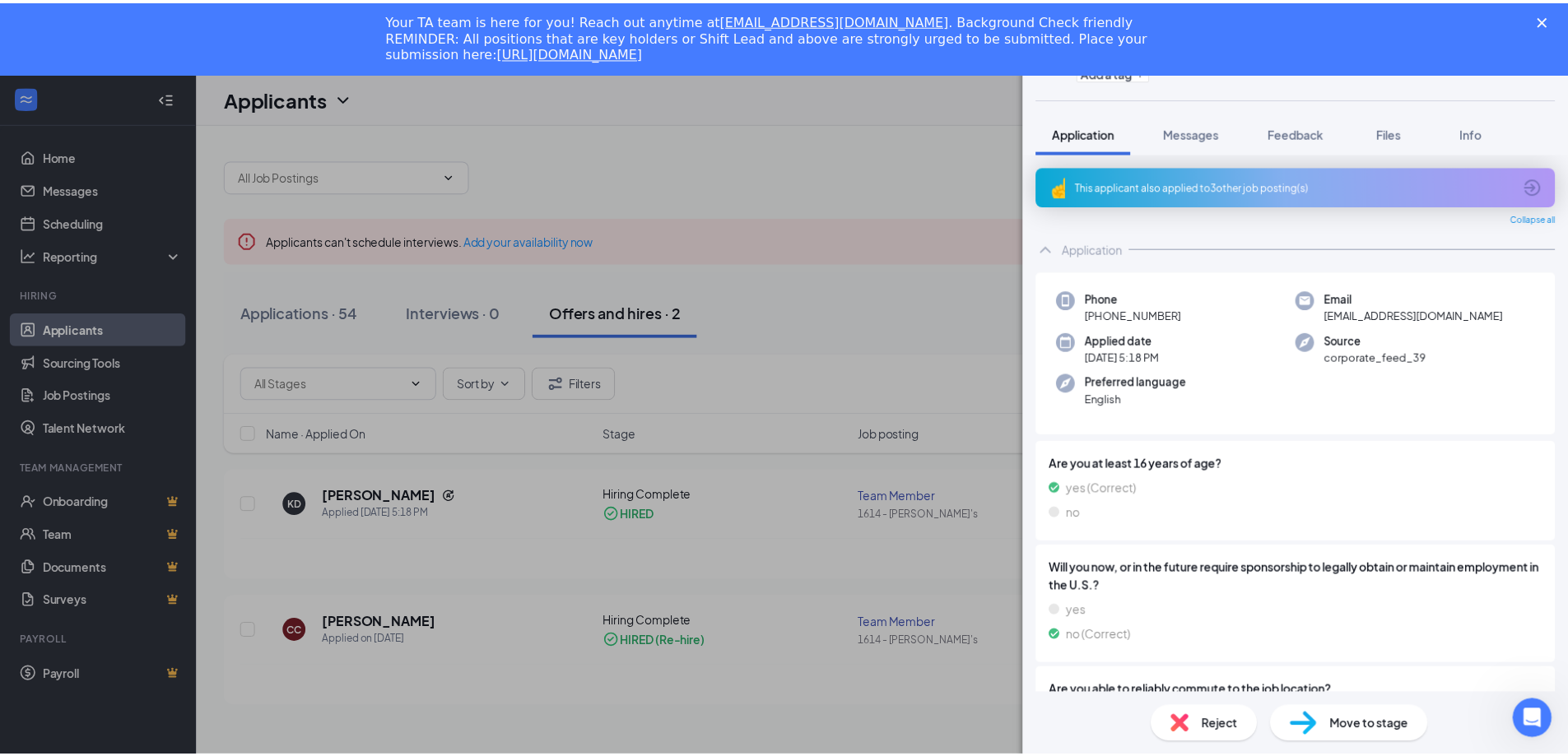
scroll to position [75, 0]
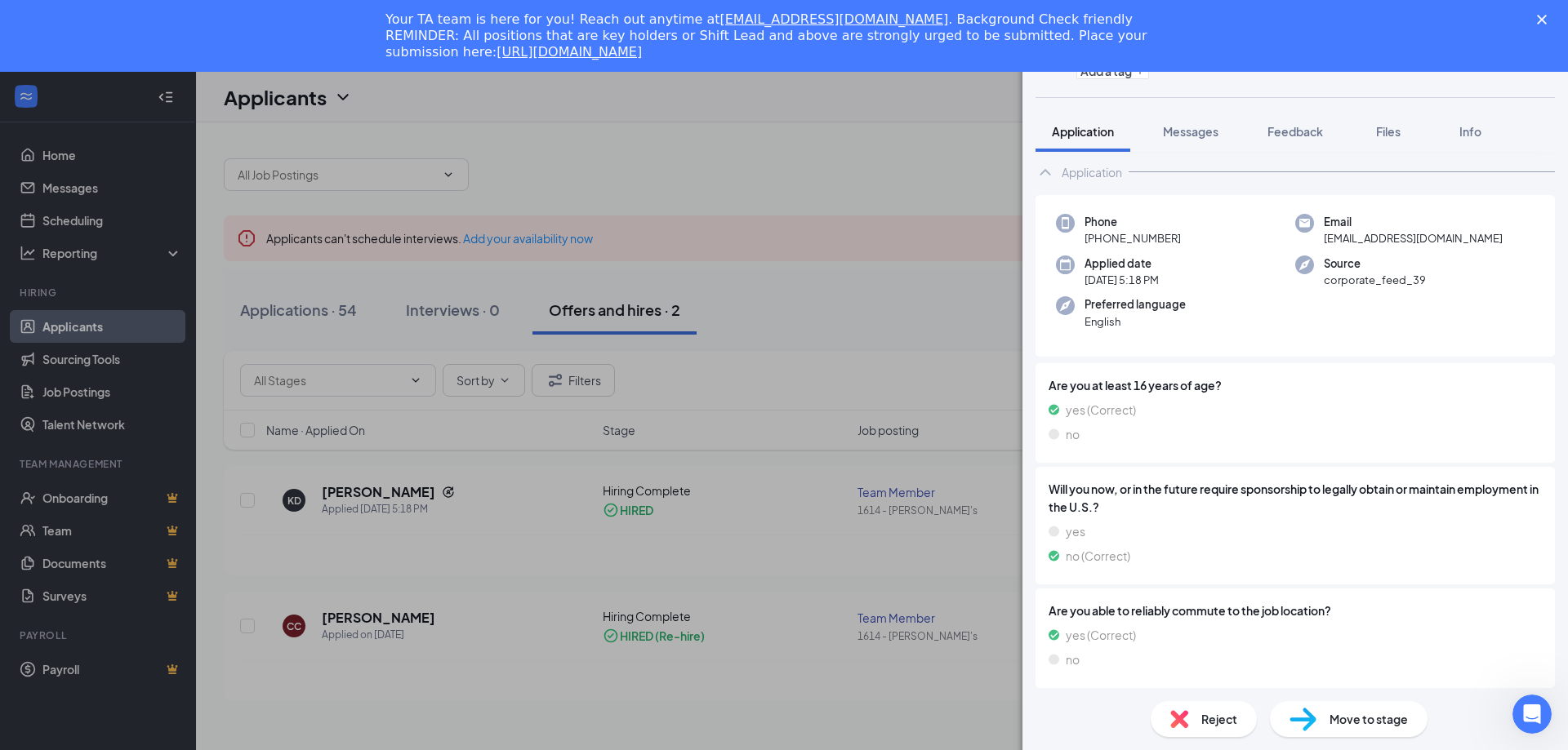
click at [838, 285] on div "KD Keylan Davis Team Member at 1614 - Arby's Add a tag Application Messages Fee…" at bounding box center [784, 375] width 1568 height 750
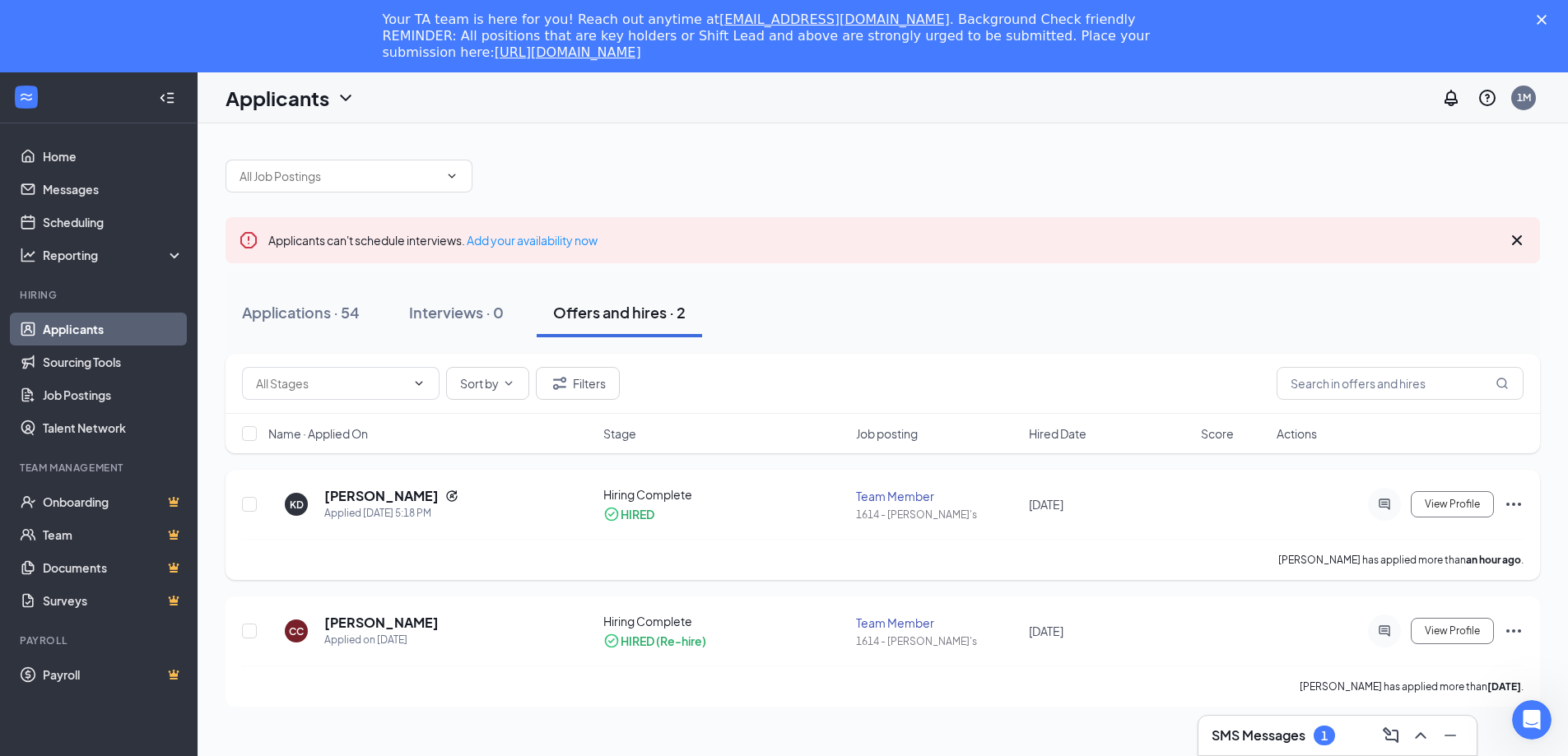
click at [1519, 504] on icon "Ellipses" at bounding box center [1513, 504] width 15 height 3
